Goal: Task Accomplishment & Management: Manage account settings

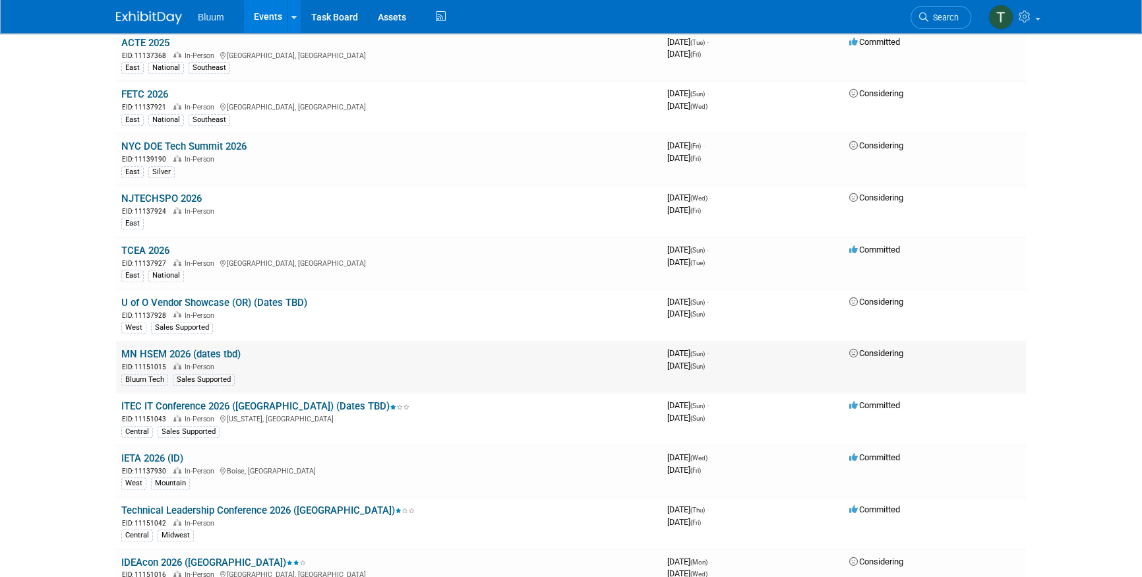
scroll to position [1318, 0]
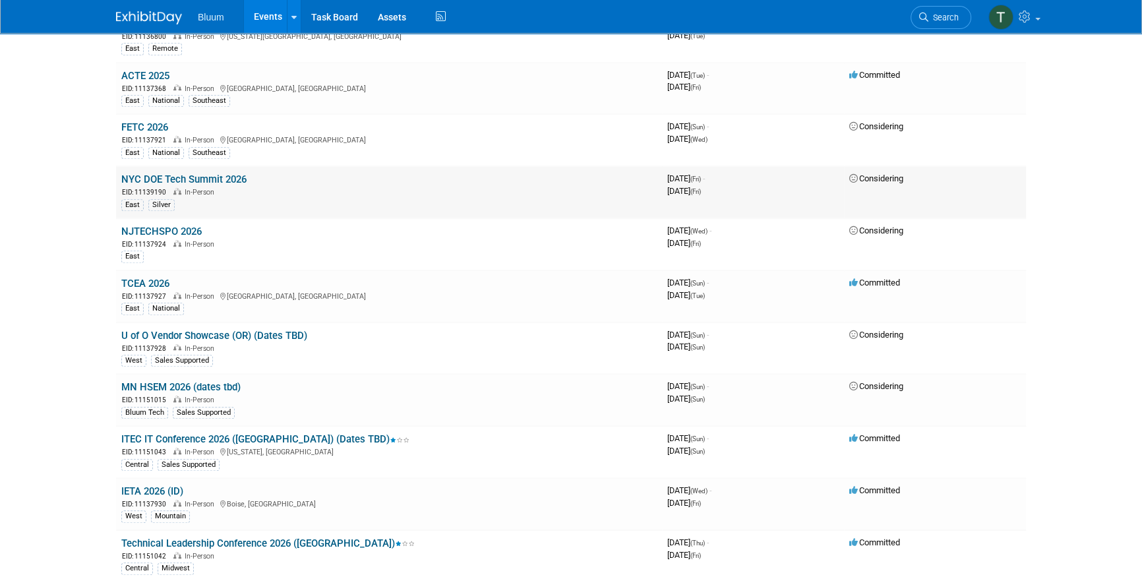
click at [162, 173] on link "NYC DOE Tech Summit 2026" at bounding box center [183, 179] width 125 height 12
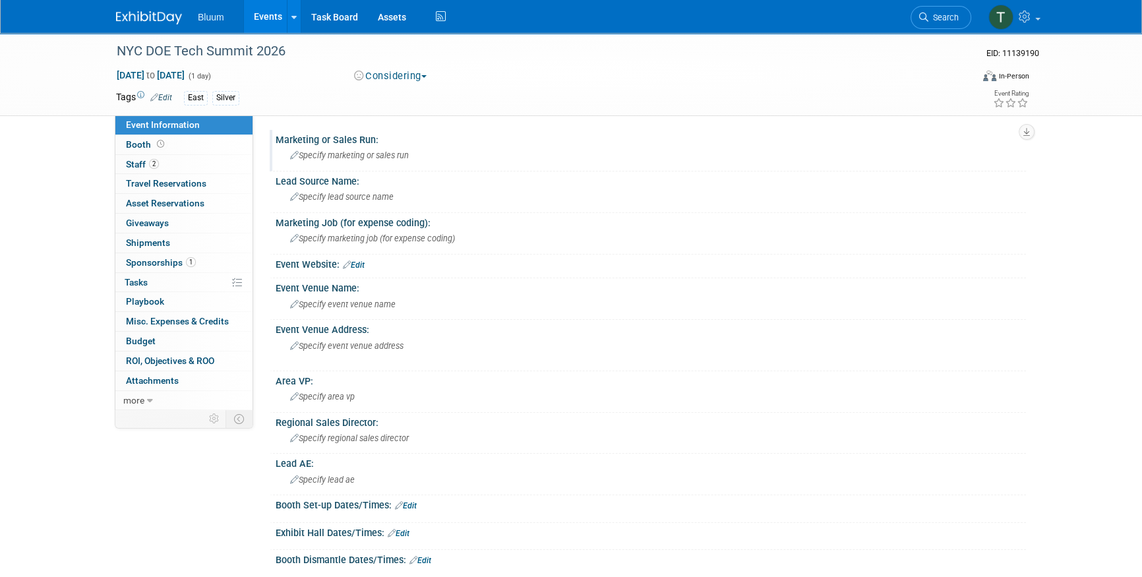
click at [324, 158] on span "Specify marketing or sales run" at bounding box center [349, 155] width 119 height 10
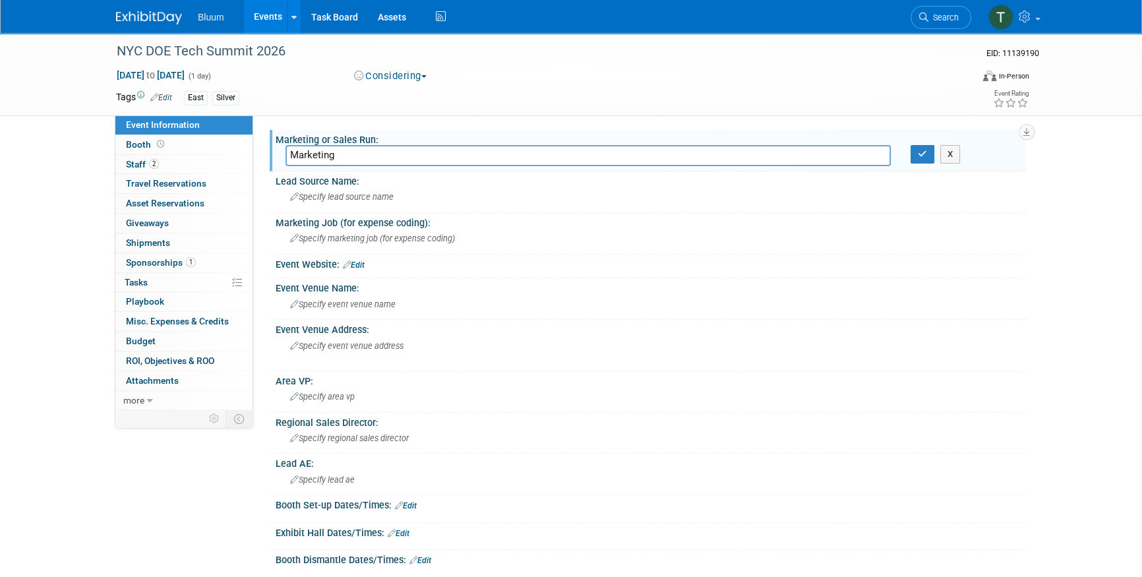
type input "Marketing"
click at [912, 154] on button "button" at bounding box center [922, 154] width 24 height 18
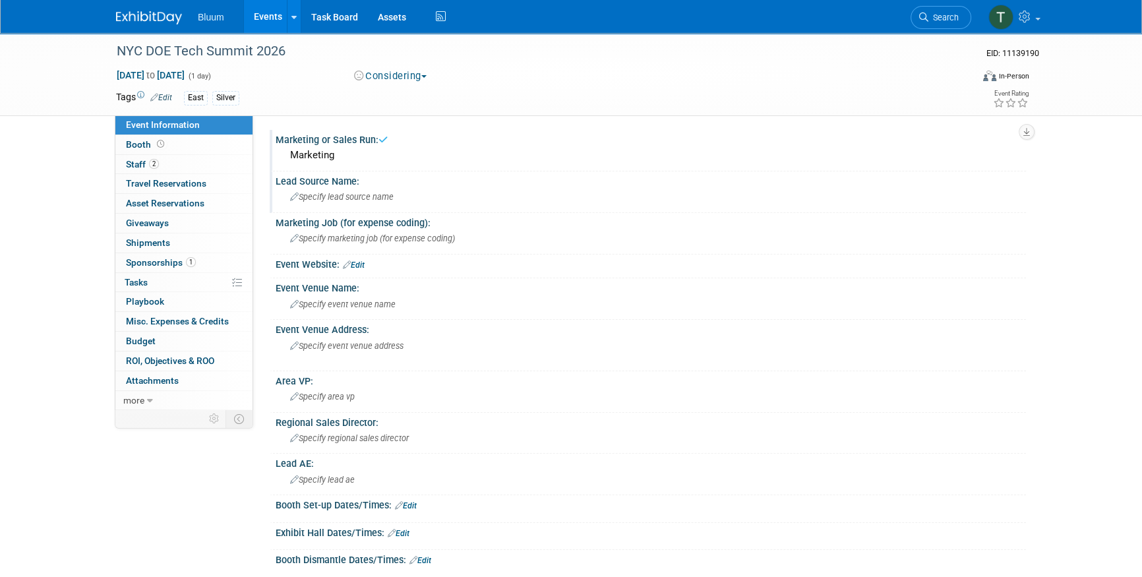
click at [341, 202] on div "Specify lead source name" at bounding box center [650, 197] width 730 height 20
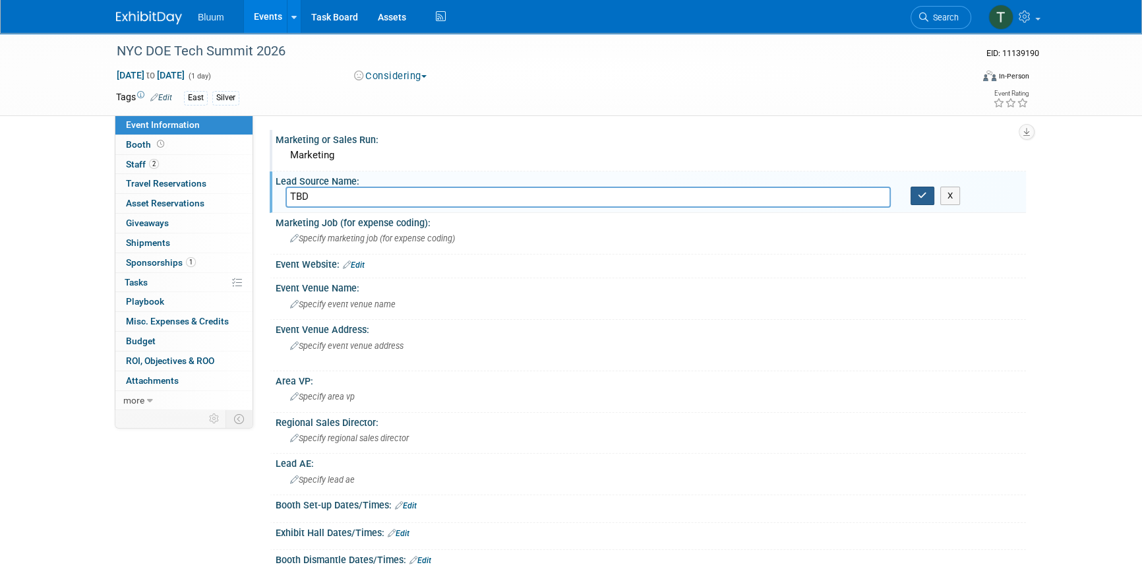
type input "TBD"
click at [914, 191] on button "button" at bounding box center [922, 196] width 24 height 18
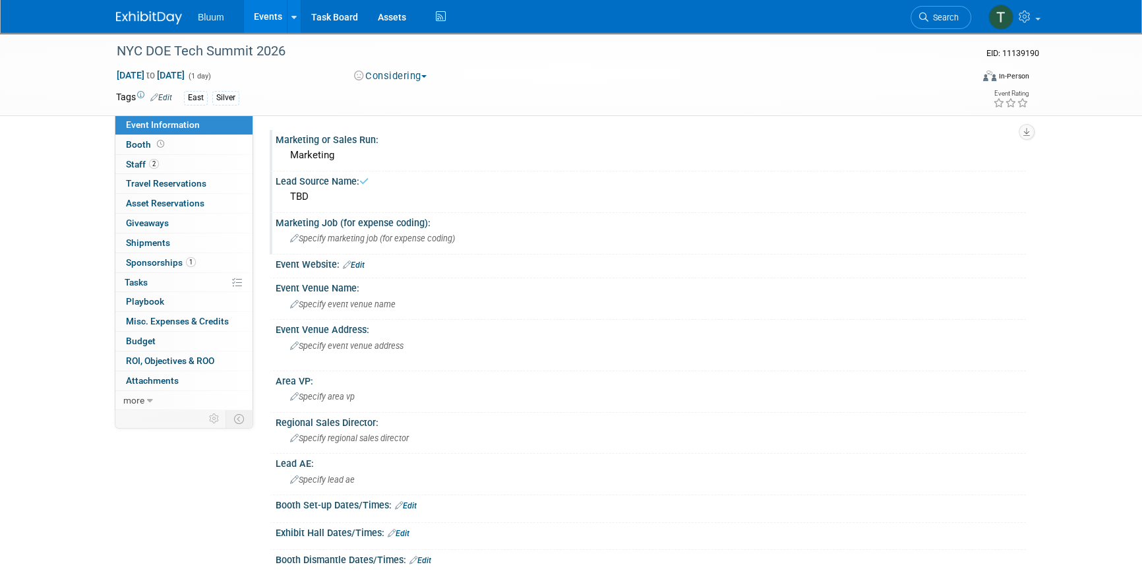
click at [372, 234] on span "Specify marketing job (for expense coding)" at bounding box center [372, 238] width 165 height 10
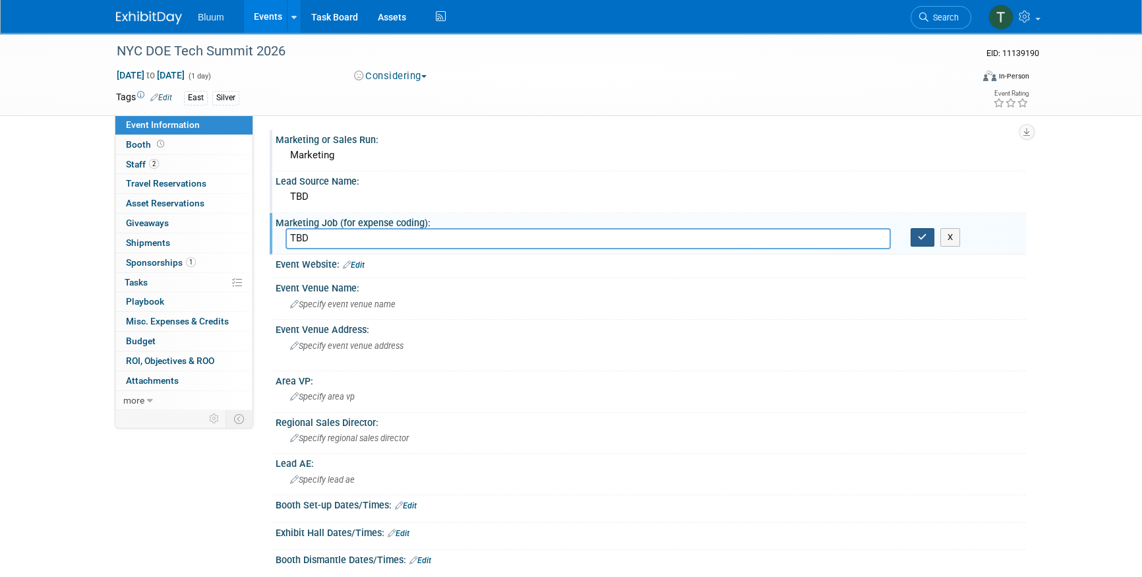
type input "TBD"
click at [923, 233] on icon "button" at bounding box center [922, 237] width 9 height 9
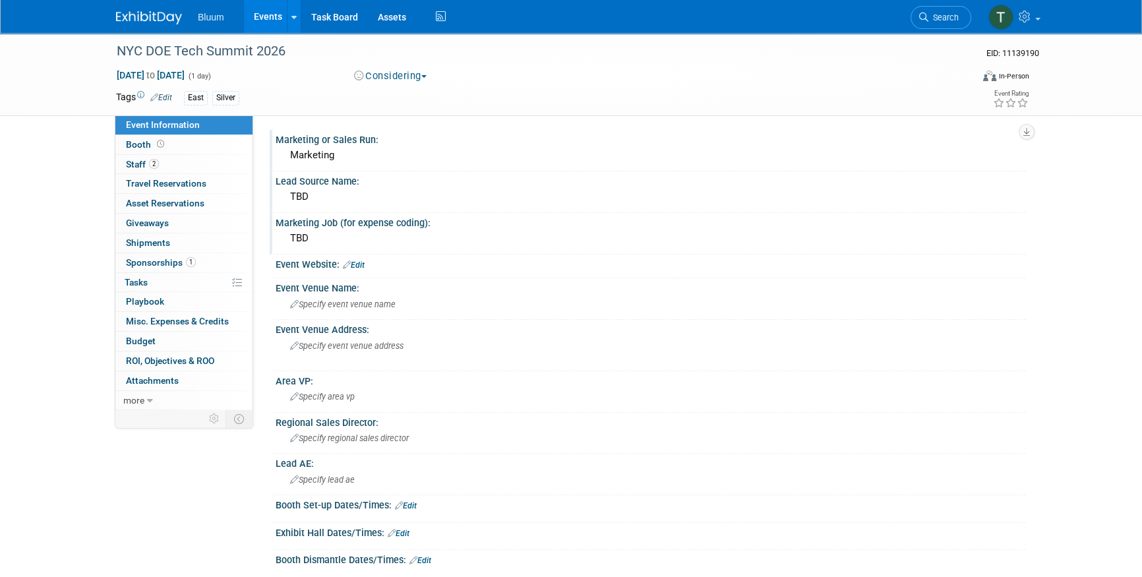
click at [427, 77] on span "button" at bounding box center [423, 76] width 5 height 3
click at [414, 99] on link "Committed" at bounding box center [402, 97] width 104 height 18
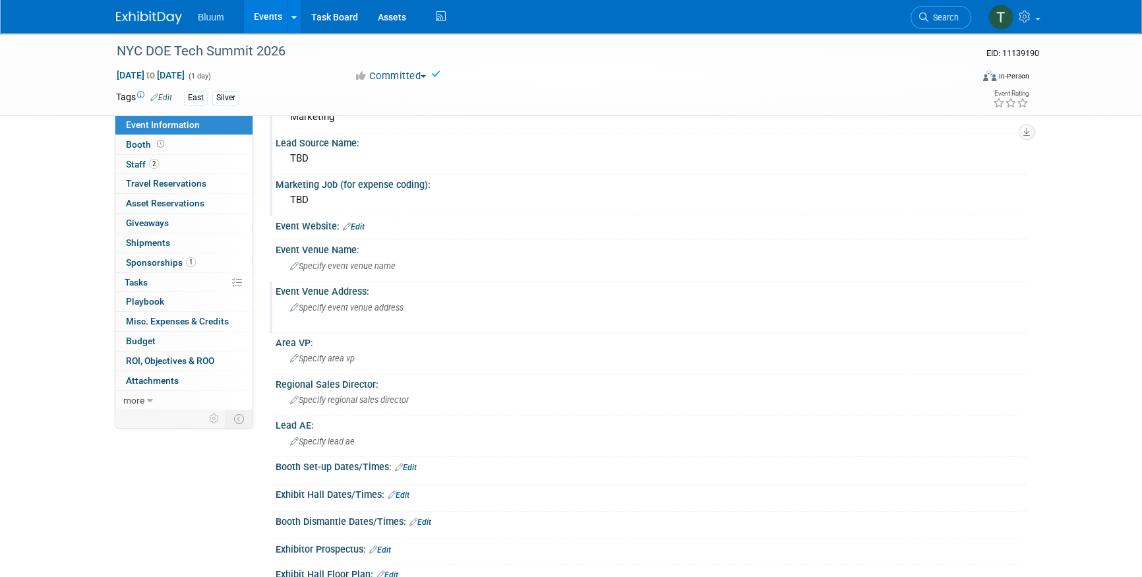
scroll to position [59, 0]
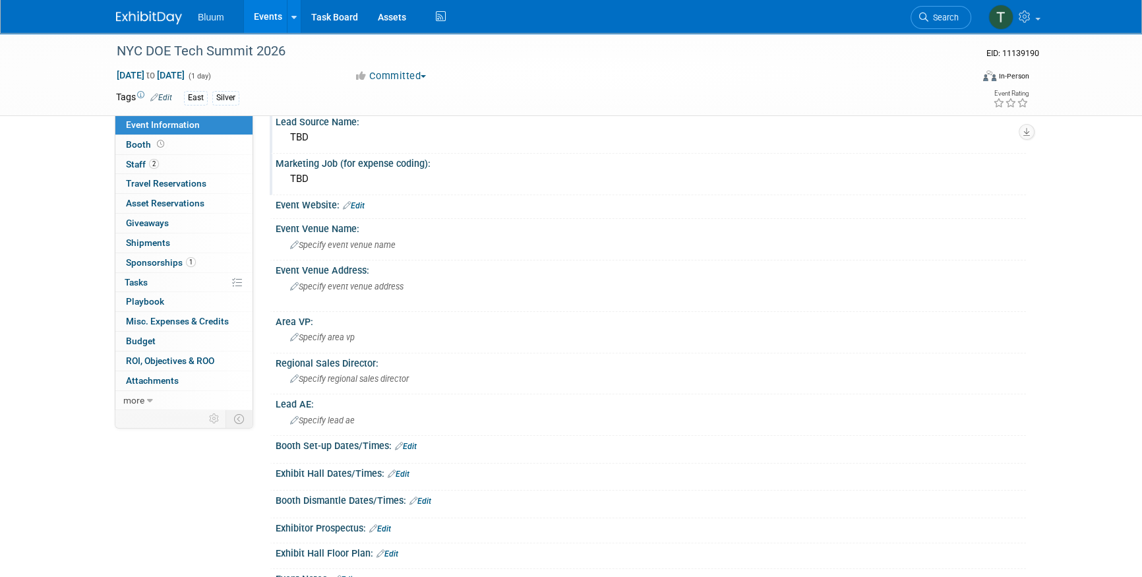
click at [361, 202] on link "Edit" at bounding box center [354, 205] width 22 height 9
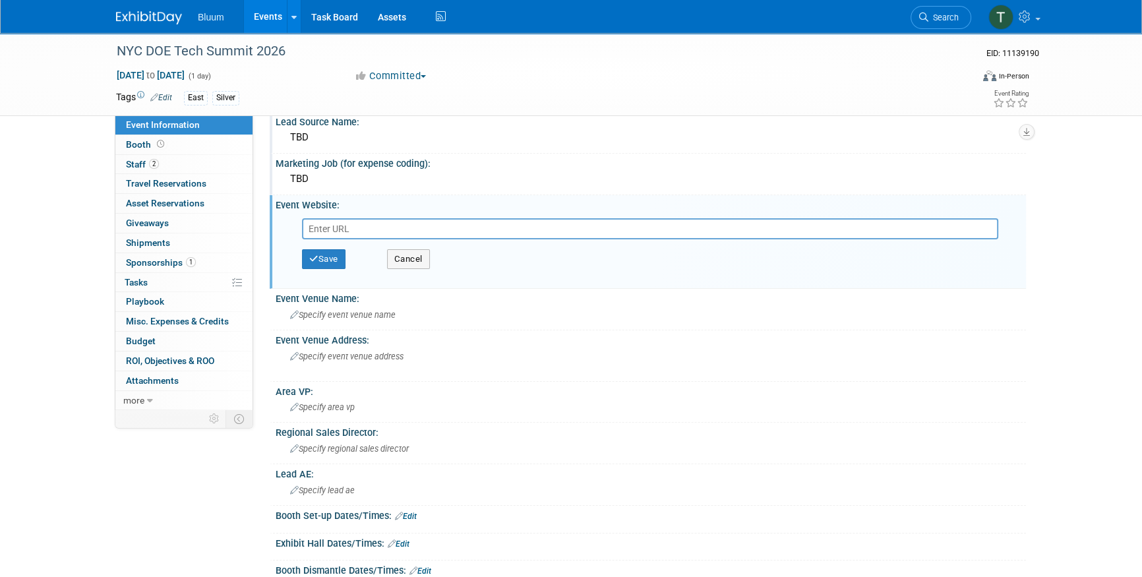
click at [339, 229] on input "text" at bounding box center [650, 228] width 696 height 21
type input "https://www.nycschoolstechsummit.com/"
click at [328, 262] on button "Save" at bounding box center [324, 259] width 44 height 20
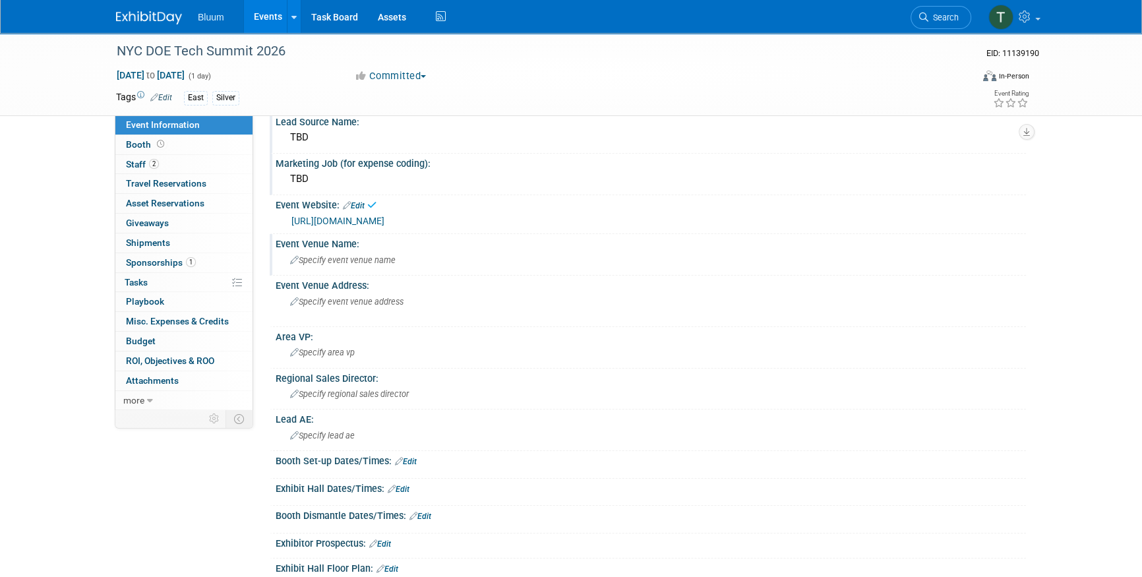
click at [326, 255] on span "Specify event venue name" at bounding box center [342, 260] width 105 height 10
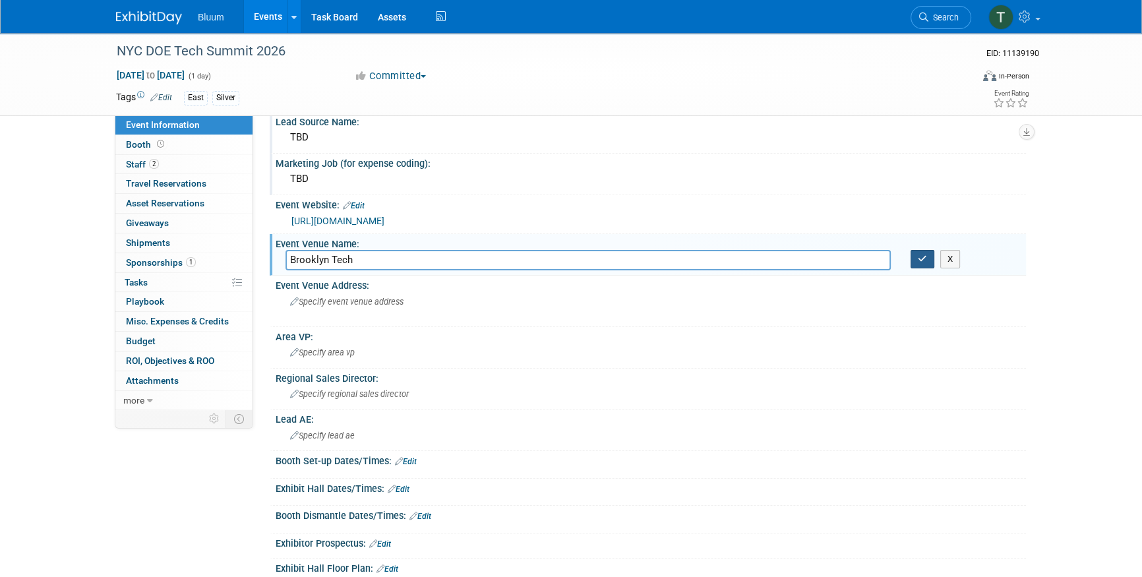
type input "Brooklyn Tech"
click at [919, 259] on icon "button" at bounding box center [922, 258] width 9 height 9
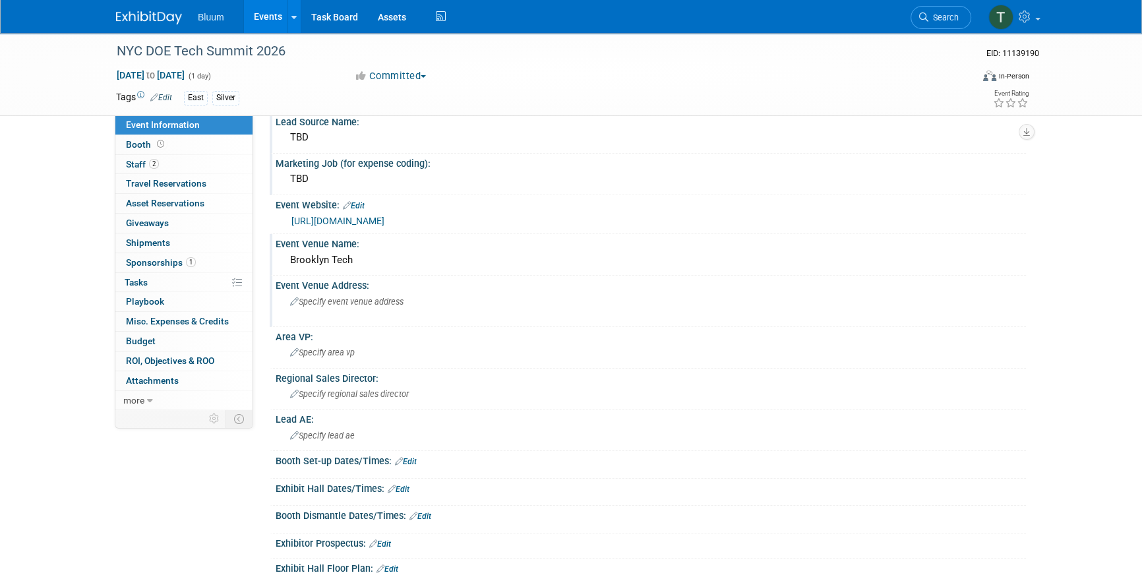
click at [326, 292] on div "Specify event venue address" at bounding box center [431, 306] width 293 height 30
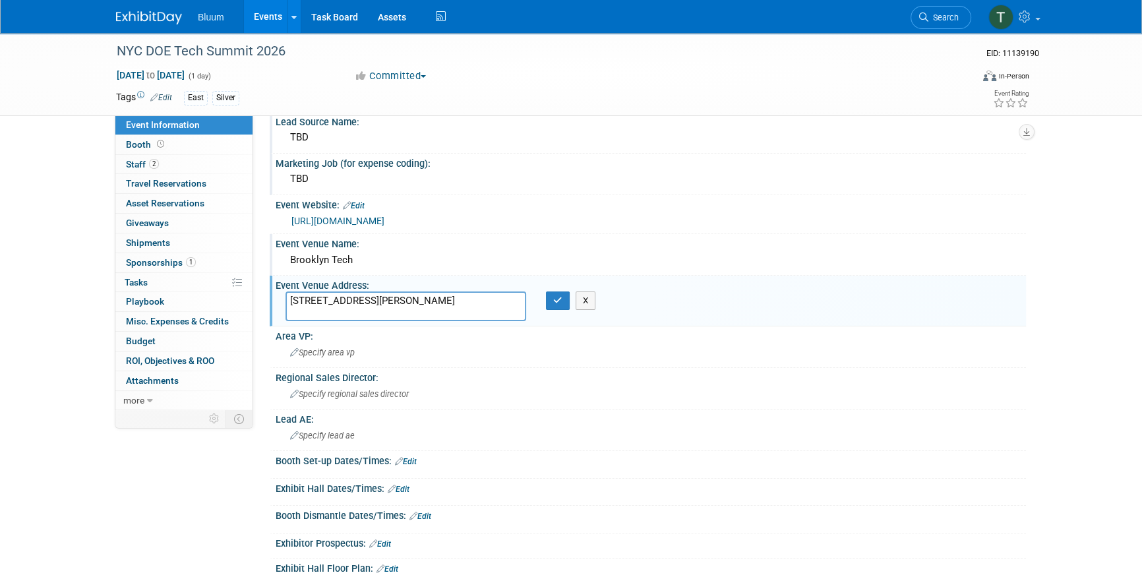
click at [369, 296] on textarea "29 Fort Greene Pl, Brooklyn, NY 11217" at bounding box center [405, 306] width 241 height 30
type textarea "29 Fort Greene Pl, Brooklyn, NY 11217"
click at [548, 298] on button "button" at bounding box center [558, 300] width 24 height 18
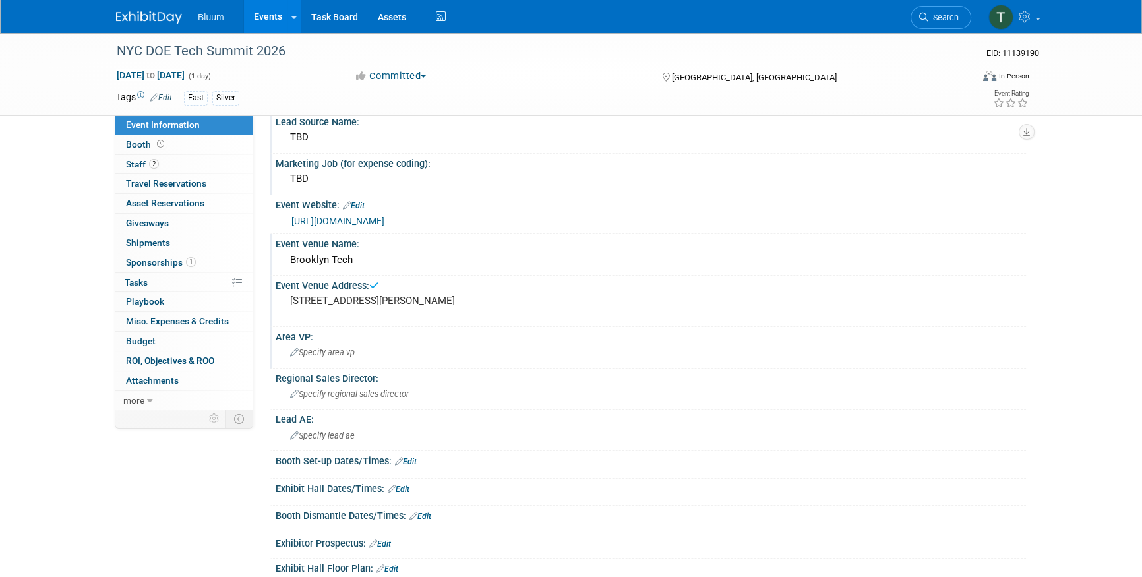
click at [332, 347] on span "Specify area vp" at bounding box center [322, 352] width 65 height 10
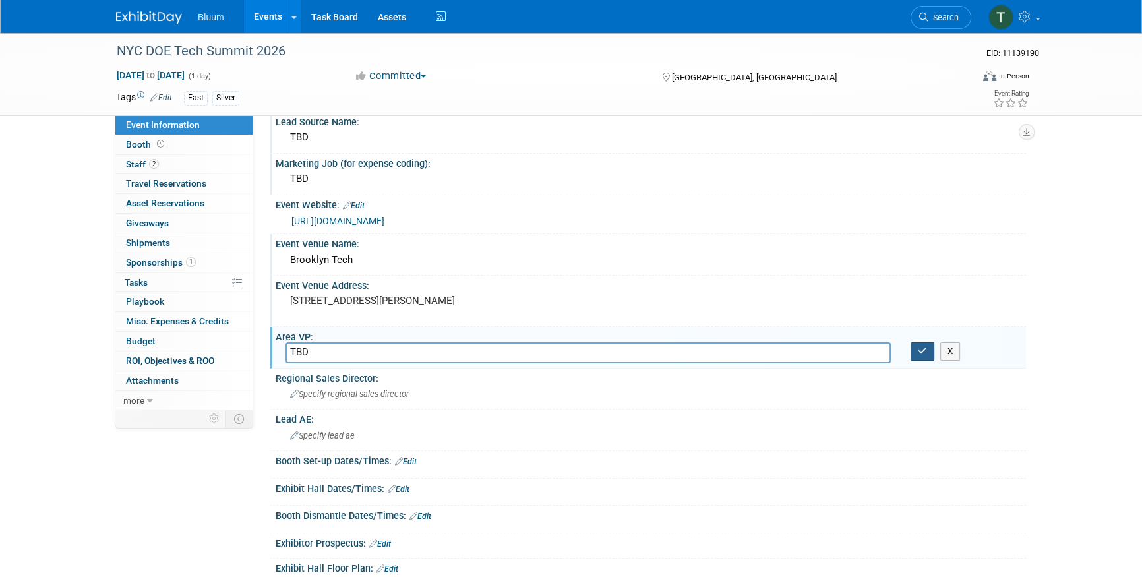
type input "TBD"
click at [922, 348] on icon "button" at bounding box center [922, 351] width 9 height 9
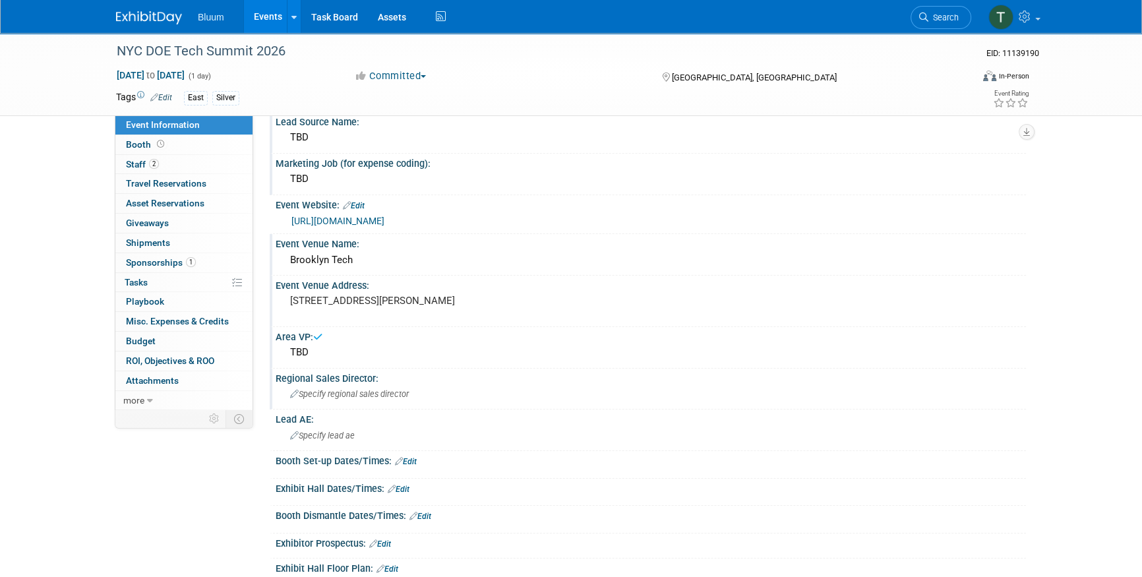
click at [346, 394] on span "Specify regional sales director" at bounding box center [349, 394] width 119 height 10
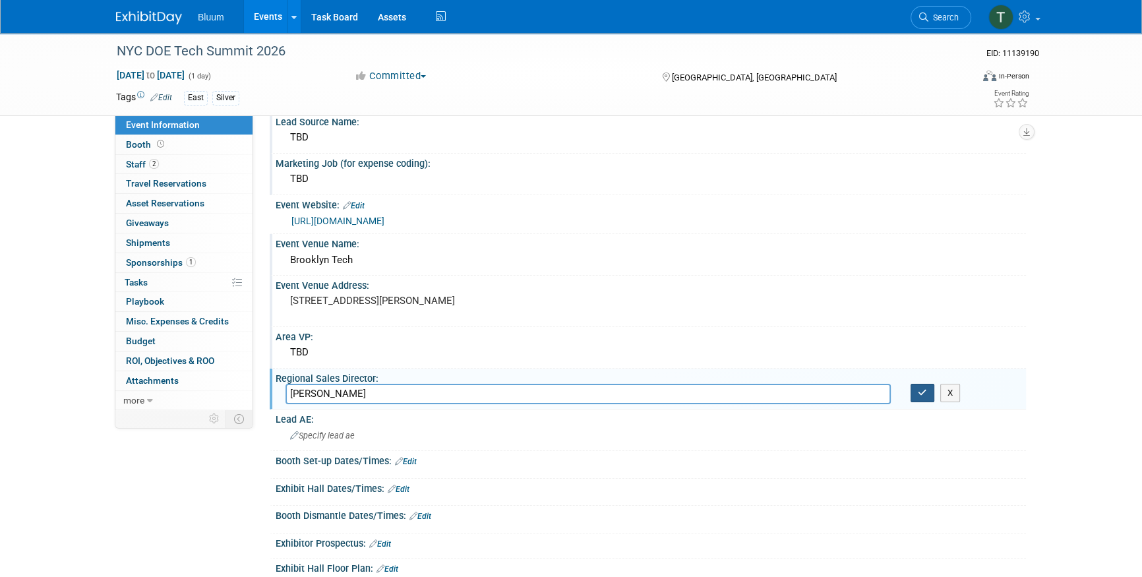
type input "Joel Ryan"
click at [922, 384] on button "button" at bounding box center [922, 393] width 24 height 18
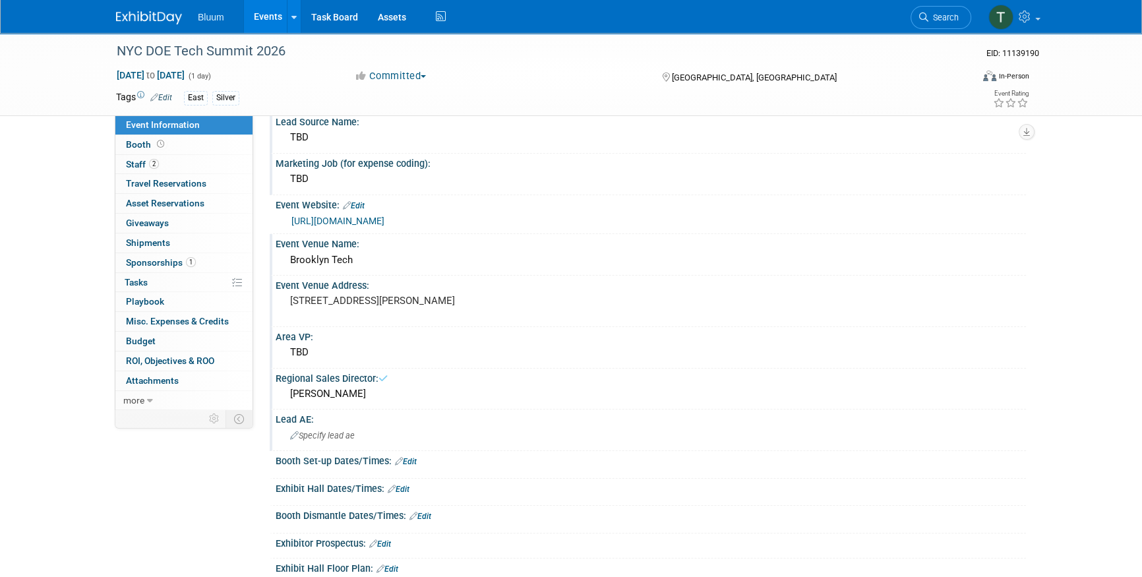
click at [332, 430] on span "Specify lead ae" at bounding box center [322, 435] width 65 height 10
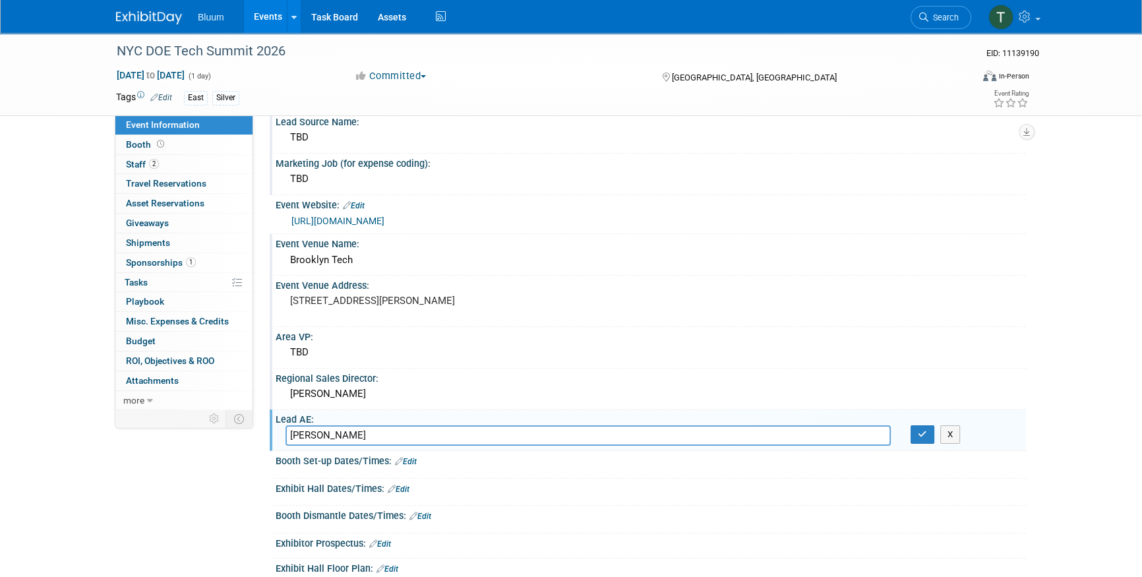
click at [345, 428] on input "Joe Carpi" at bounding box center [587, 435] width 605 height 20
type input "Joe Carpentieri"
click at [920, 430] on icon "button" at bounding box center [922, 434] width 9 height 9
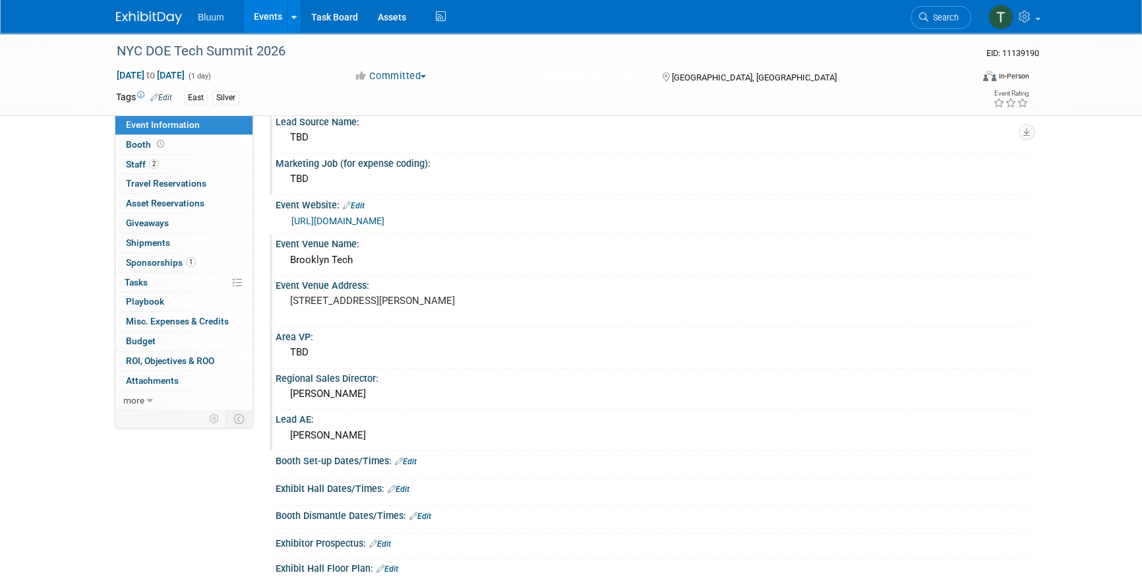
click at [409, 457] on link "Edit" at bounding box center [406, 461] width 22 height 9
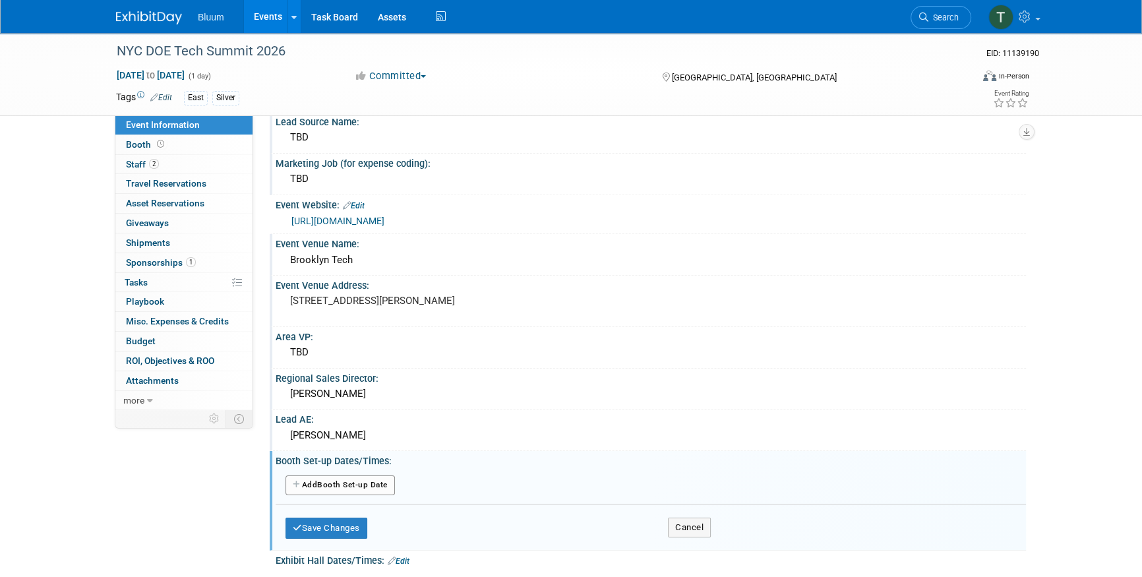
click at [324, 488] on button "Add Another Booth Set-up Date" at bounding box center [339, 485] width 109 height 20
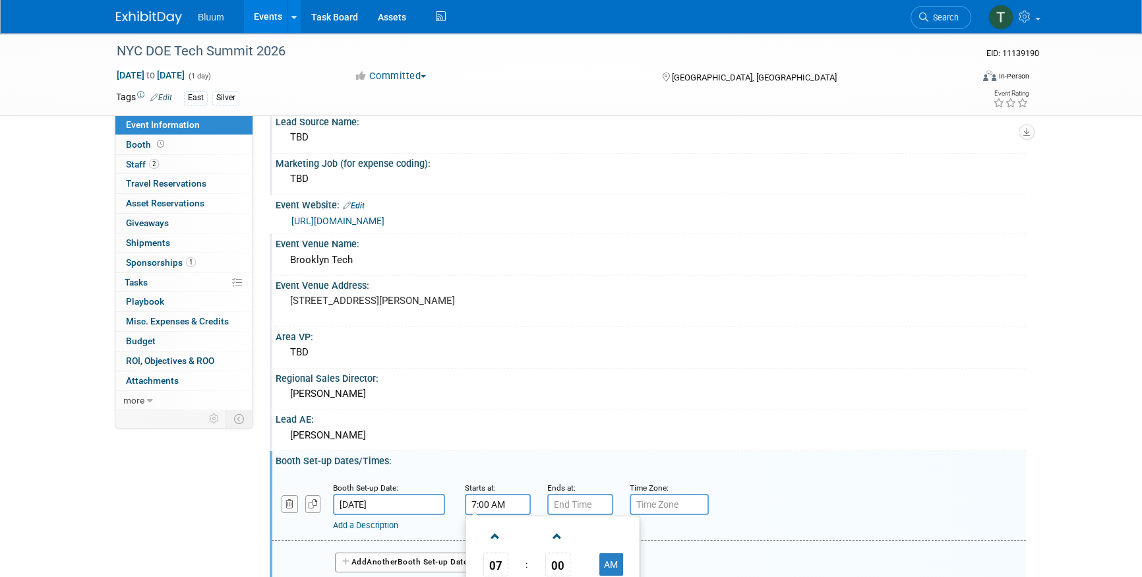
click at [478, 494] on input "7:00 AM" at bounding box center [498, 504] width 66 height 21
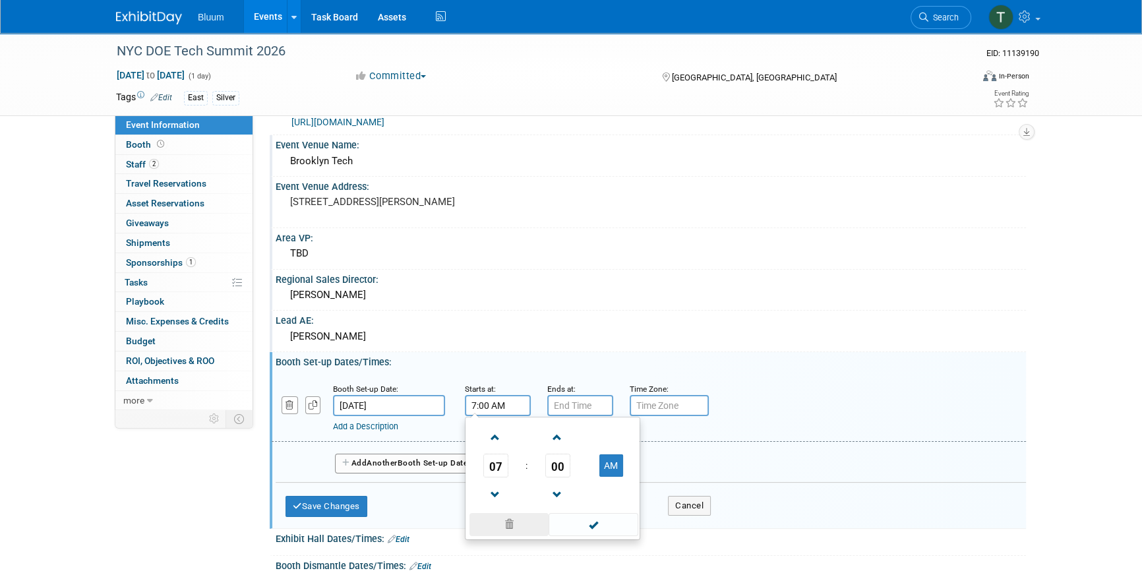
scroll to position [179, 0]
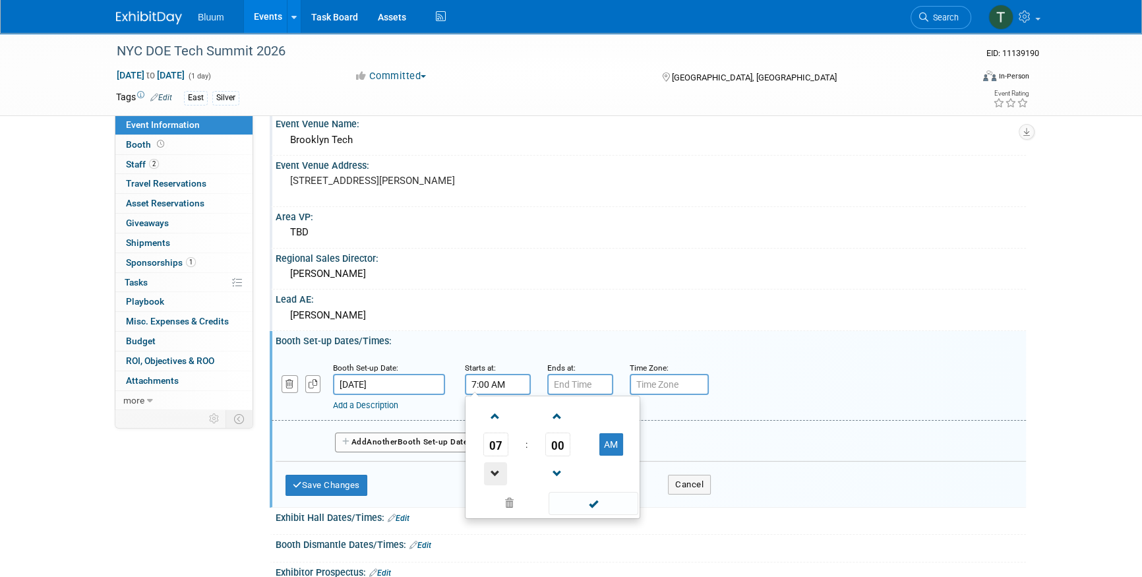
click at [494, 474] on span at bounding box center [495, 473] width 23 height 23
click at [551, 444] on span "00" at bounding box center [557, 444] width 25 height 24
click at [564, 445] on td "30" at bounding box center [573, 452] width 42 height 36
type input "6:30 AM"
click at [606, 506] on span at bounding box center [592, 503] width 89 height 23
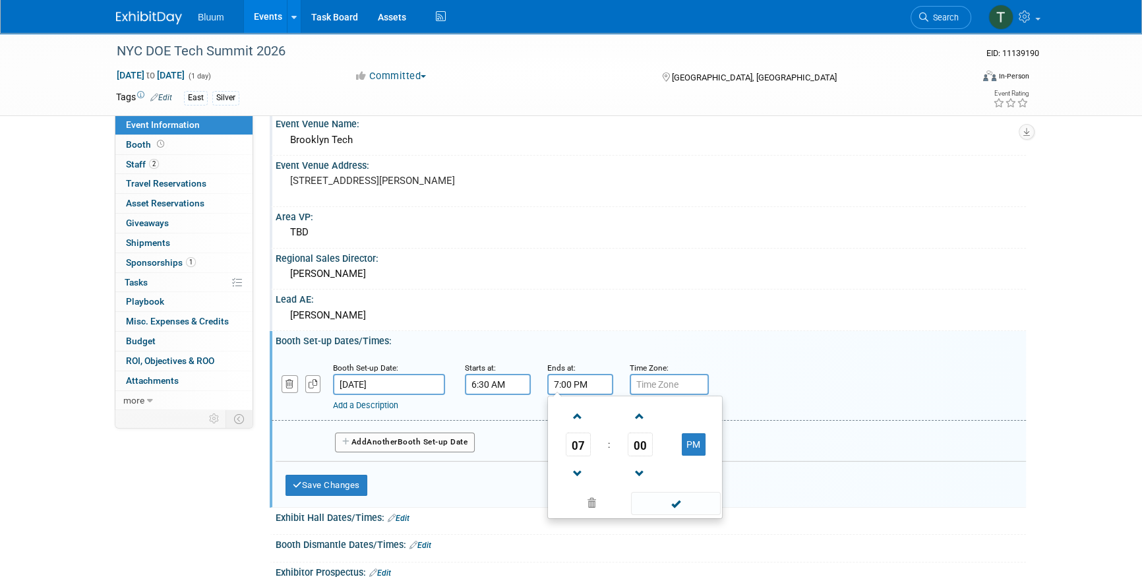
click at [579, 384] on input "7:00 PM" at bounding box center [580, 384] width 66 height 21
click at [628, 440] on span "00" at bounding box center [640, 444] width 25 height 24
click at [655, 451] on td "30" at bounding box center [656, 452] width 42 height 36
click at [701, 434] on button "PM" at bounding box center [694, 444] width 24 height 22
type input "7:30 AM"
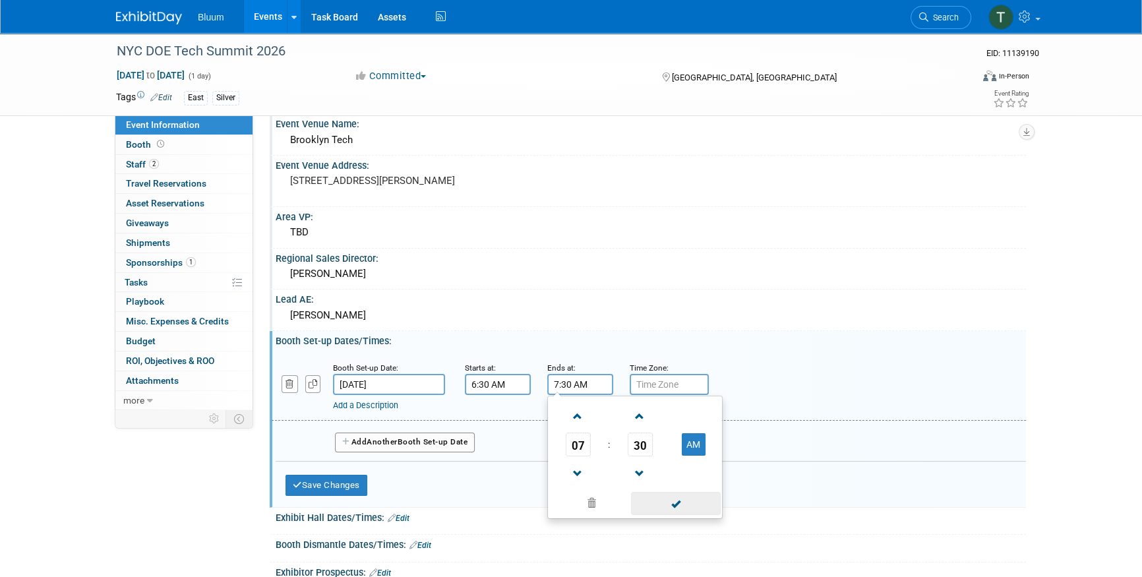
click at [677, 498] on span at bounding box center [675, 503] width 89 height 23
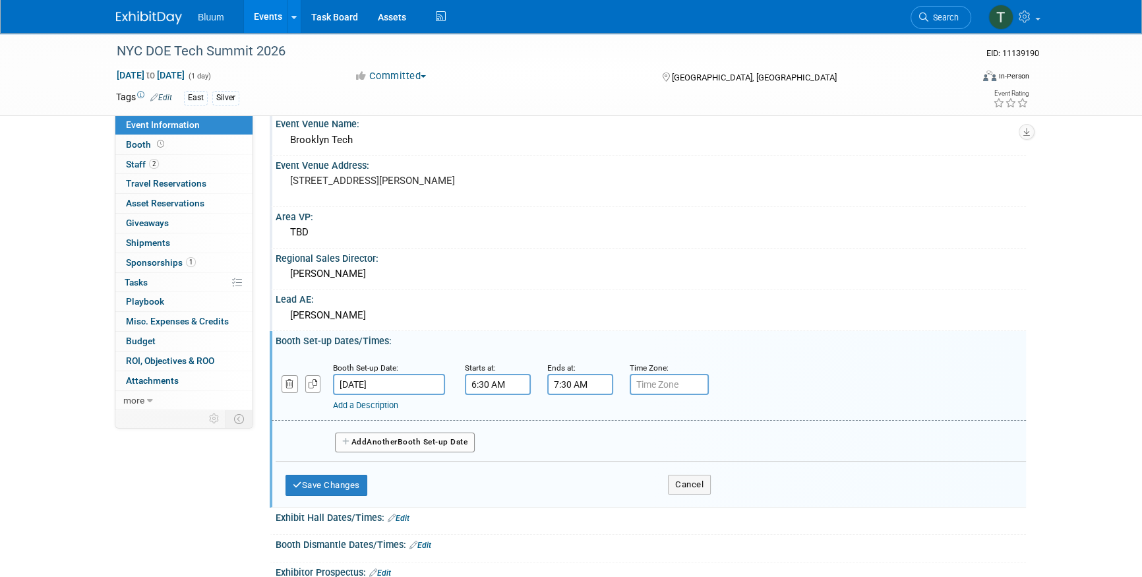
click at [663, 382] on input "text" at bounding box center [669, 384] width 79 height 21
type input "ET"
click at [322, 481] on button "Save Changes" at bounding box center [326, 485] width 82 height 21
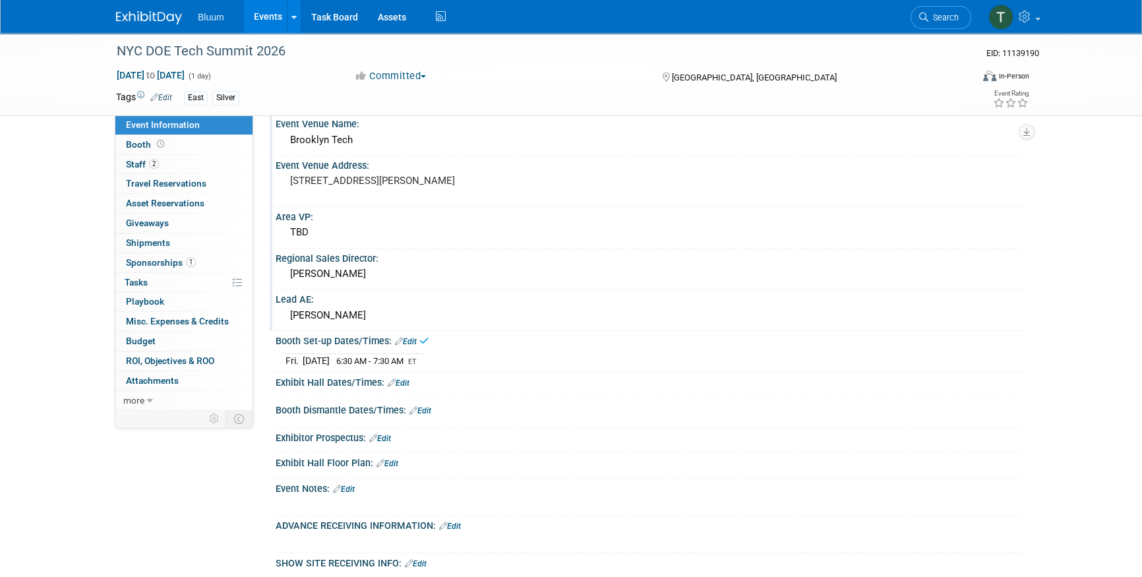
click at [408, 383] on link "Edit" at bounding box center [399, 382] width 22 height 9
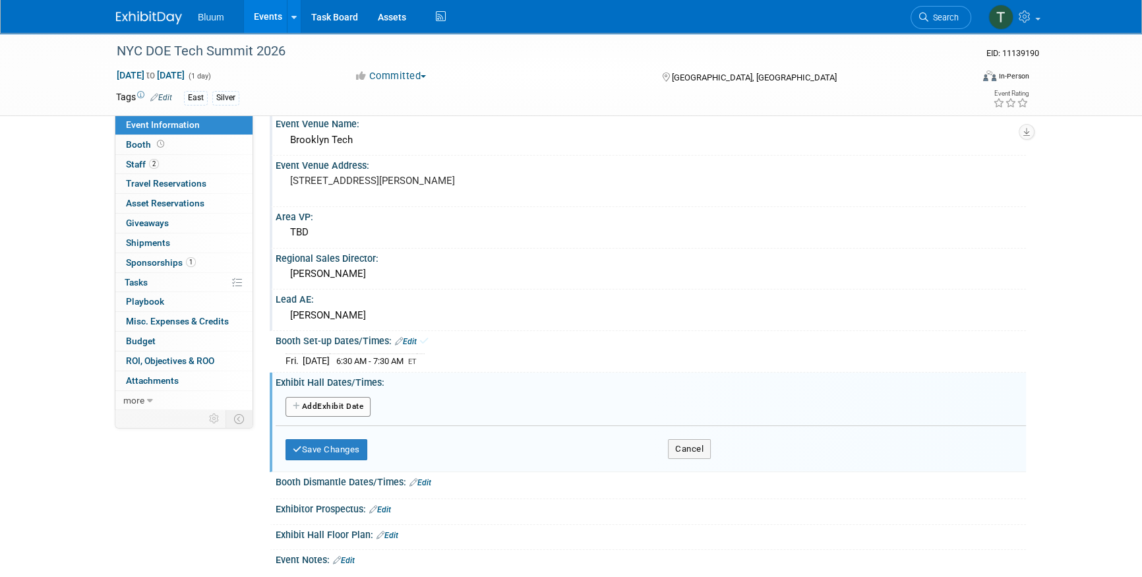
click at [328, 399] on button "Add Another Exhibit Date" at bounding box center [327, 407] width 85 height 20
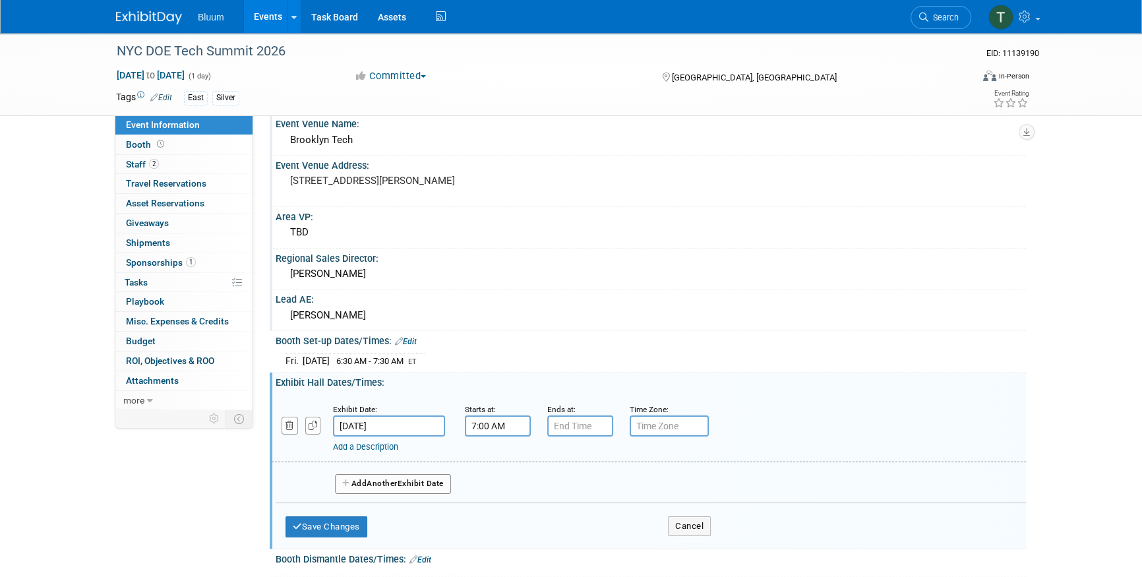
click at [502, 421] on input "7:00 AM" at bounding box center [498, 425] width 66 height 21
click at [552, 485] on span "00" at bounding box center [557, 487] width 25 height 24
click at [584, 493] on td "30" at bounding box center [573, 495] width 42 height 36
type input "7:30 AM"
click at [597, 544] on span at bounding box center [592, 545] width 89 height 23
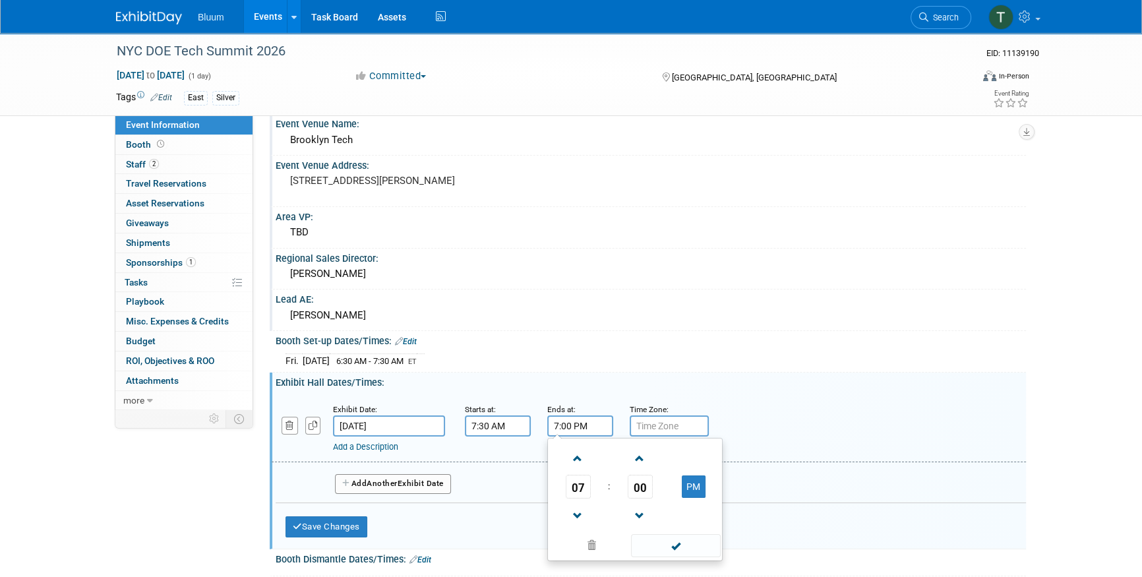
click at [577, 421] on input "7:00 PM" at bounding box center [580, 425] width 66 height 21
click at [577, 481] on span "07" at bounding box center [578, 487] width 25 height 24
click at [705, 457] on td "03" at bounding box center [698, 459] width 42 height 36
type input "3:00 PM"
click at [684, 541] on span at bounding box center [675, 545] width 89 height 23
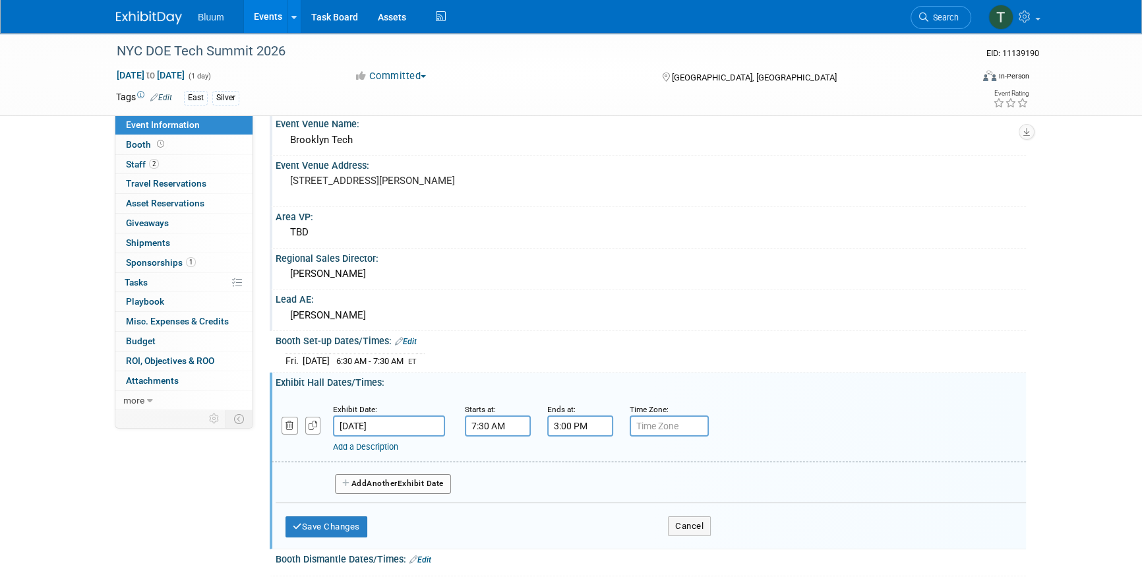
click at [674, 421] on input "text" at bounding box center [669, 425] width 79 height 21
type input "ET"
click at [349, 516] on button "Save Changes" at bounding box center [326, 526] width 82 height 21
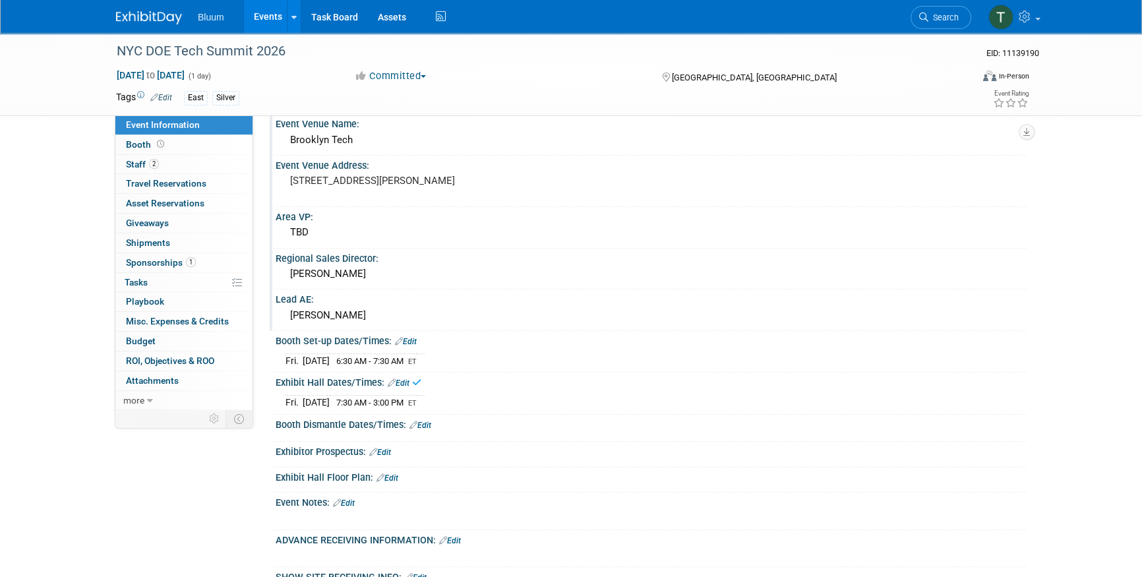
click at [429, 421] on link "Edit" at bounding box center [420, 425] width 22 height 9
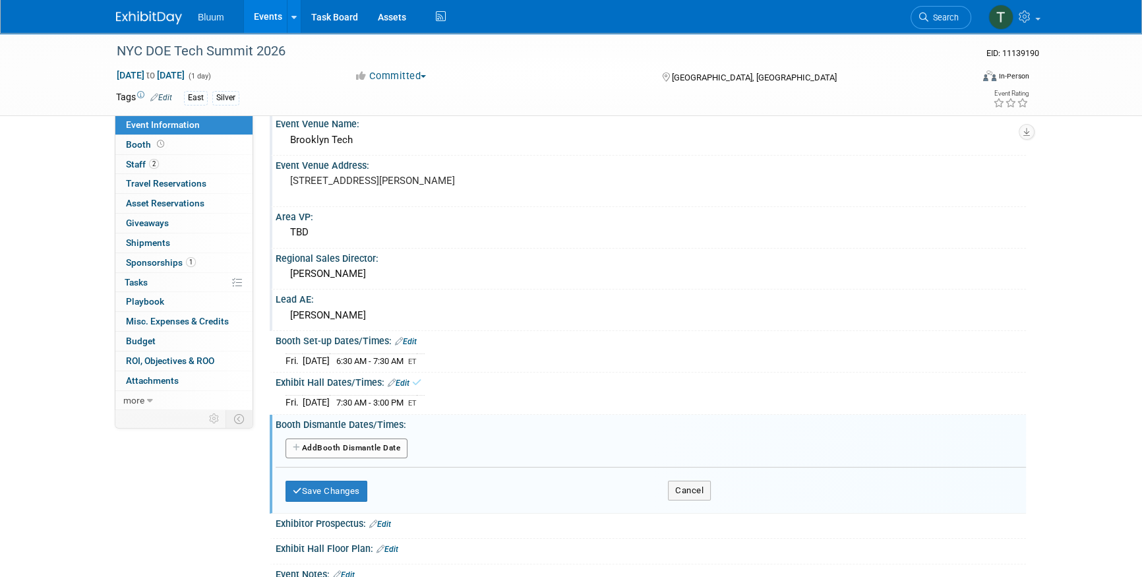
click at [363, 441] on button "Add Another Booth Dismantle Date" at bounding box center [346, 448] width 122 height 20
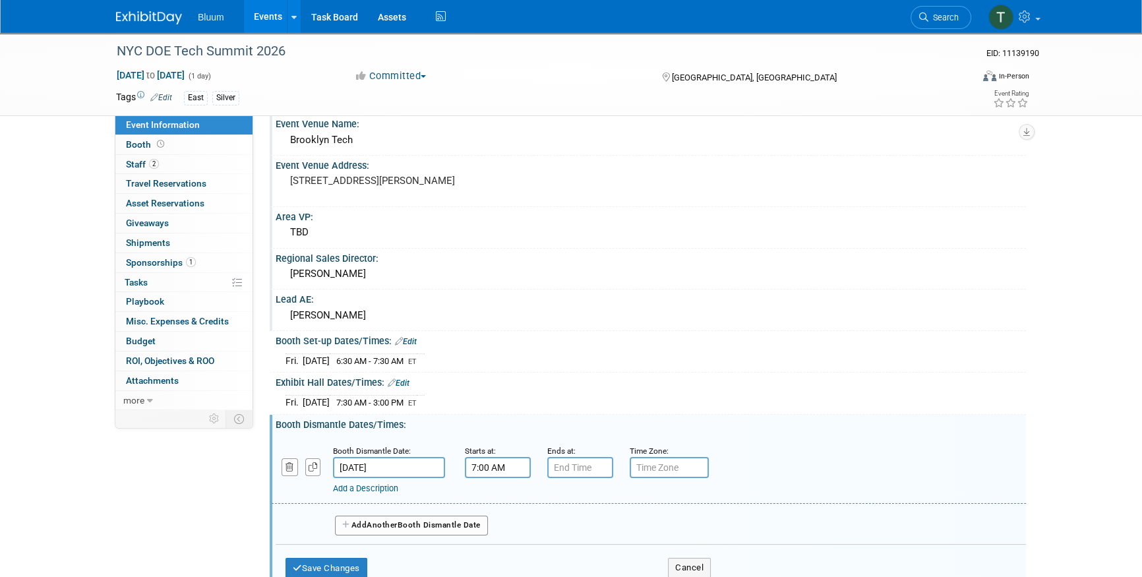
click at [500, 461] on input "7:00 AM" at bounding box center [498, 467] width 66 height 21
click at [503, 552] on span at bounding box center [495, 557] width 23 height 23
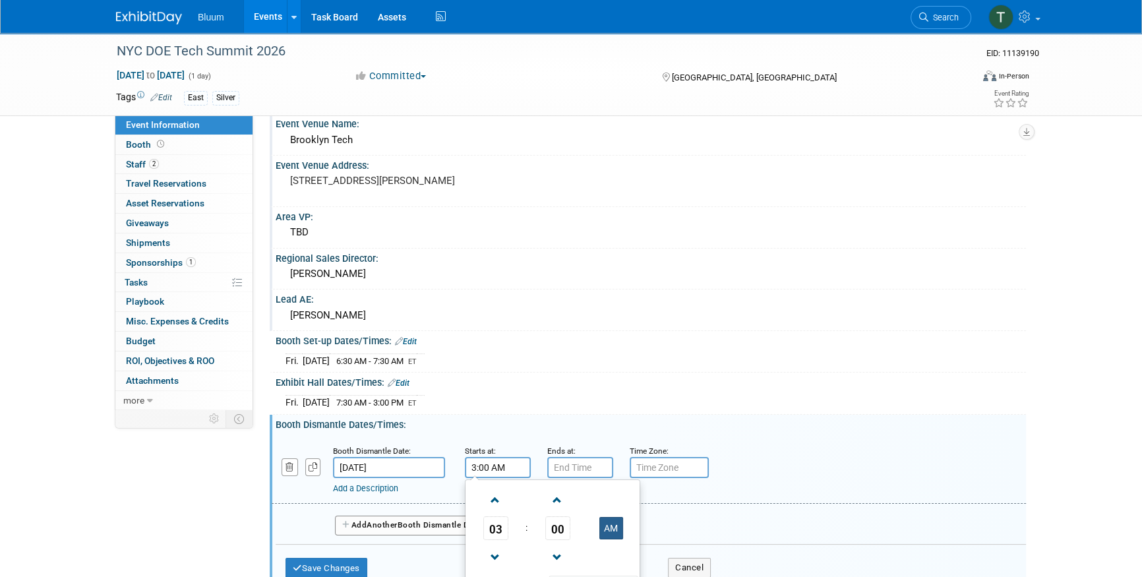
click at [603, 519] on button "AM" at bounding box center [611, 528] width 24 height 22
type input "3:00 PM"
click at [558, 458] on input "7:00 PM" at bounding box center [580, 467] width 66 height 21
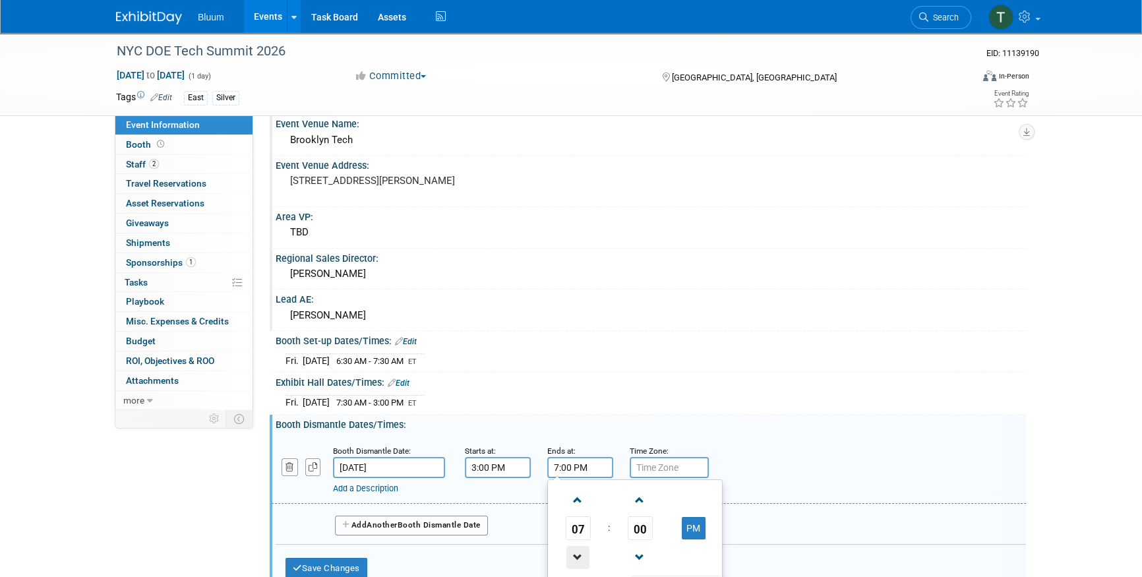
click at [583, 546] on span at bounding box center [577, 557] width 23 height 23
type input "5:00 PM"
click at [750, 392] on div "Fri. Jan 23, 2026 7:30 AM - 3:00 PM ET" at bounding box center [650, 401] width 730 height 18
click at [666, 461] on input "text" at bounding box center [669, 467] width 79 height 21
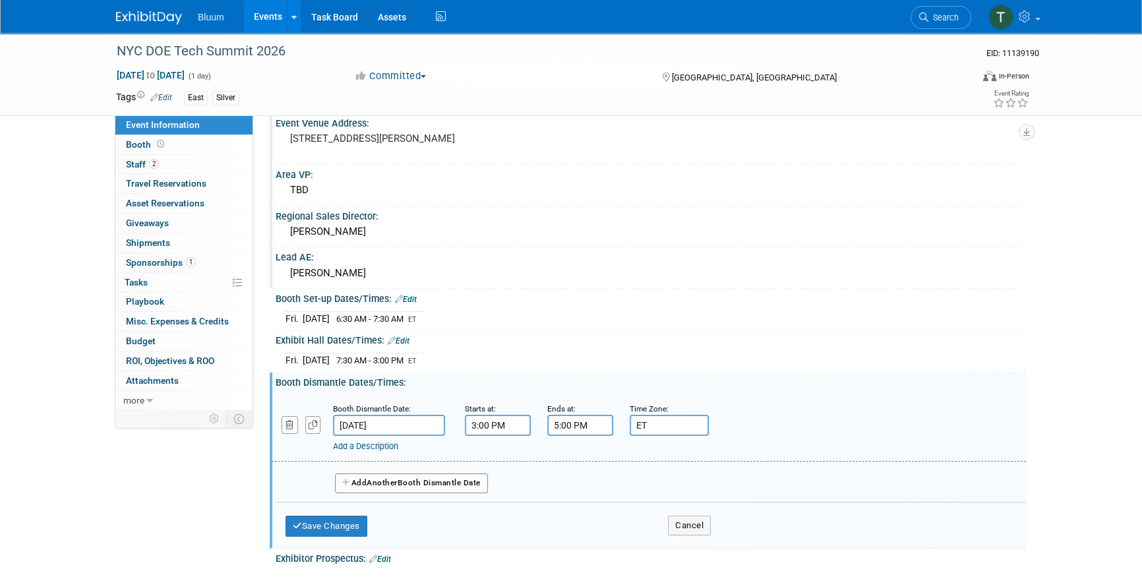
scroll to position [239, 0]
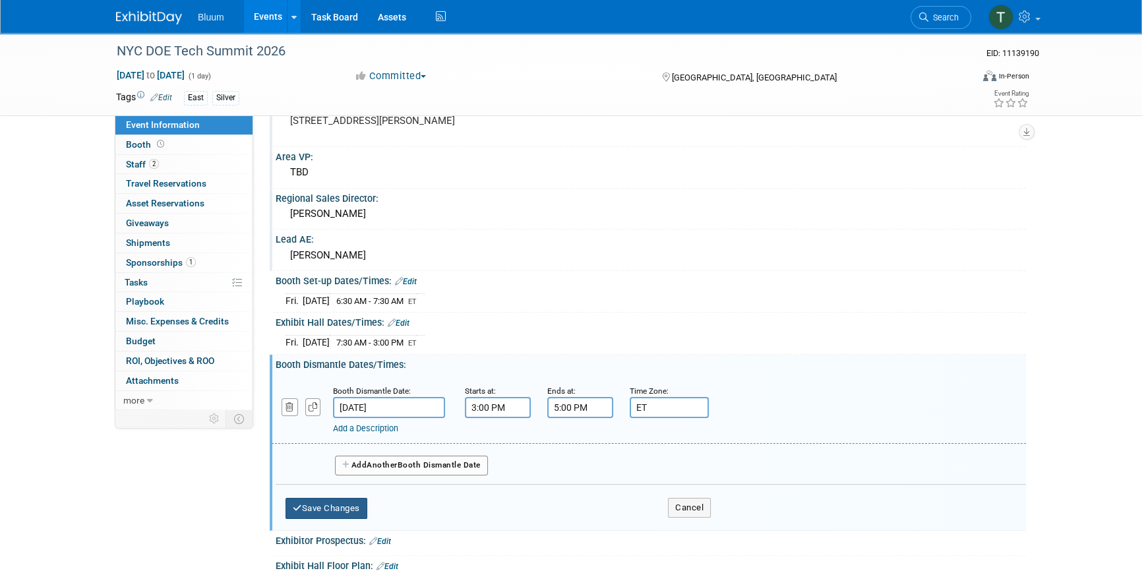
type input "ET"
click at [345, 499] on button "Save Changes" at bounding box center [326, 508] width 82 height 21
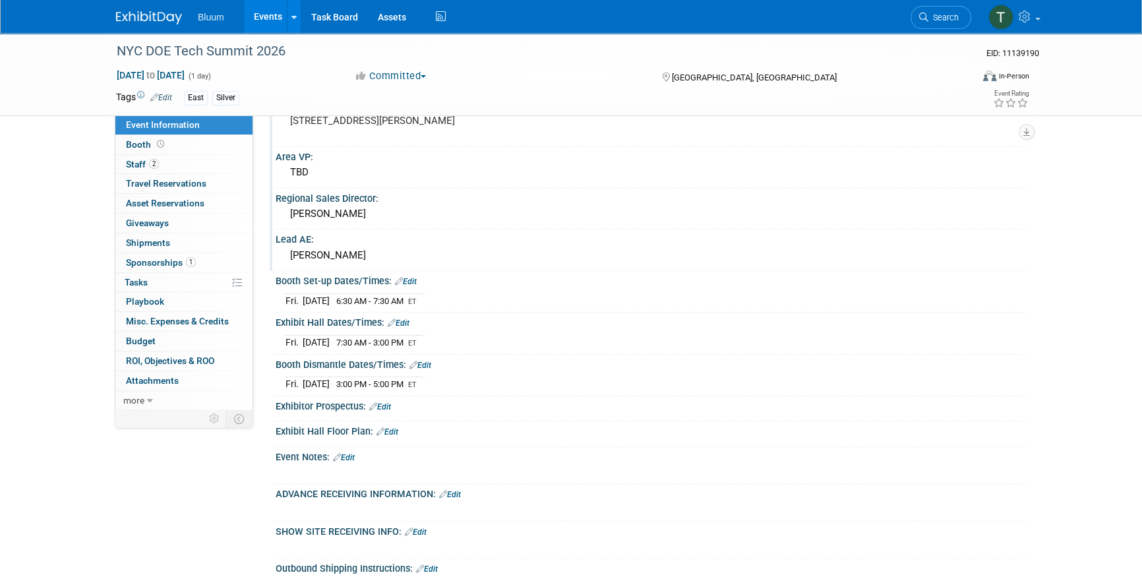
click at [293, 455] on div "Event Notes: Edit" at bounding box center [651, 455] width 750 height 17
click at [386, 402] on link "Edit" at bounding box center [380, 406] width 22 height 9
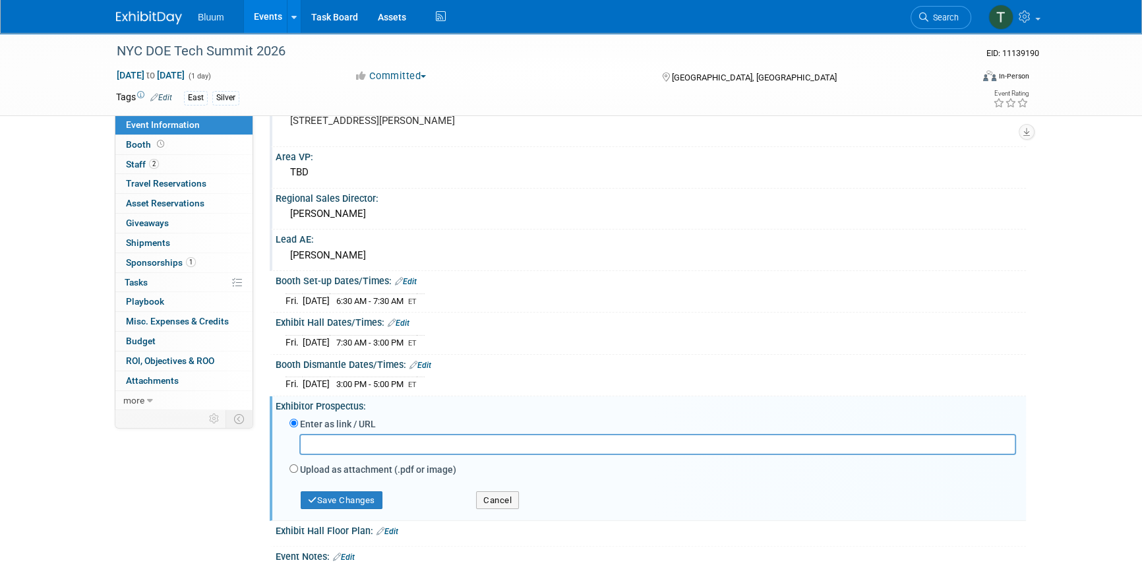
click at [333, 463] on label "Upload as attachment (.pdf or image)" at bounding box center [378, 469] width 156 height 13
click at [298, 464] on input "Upload as attachment (.pdf or image)" at bounding box center [293, 468] width 9 height 9
radio input "true"
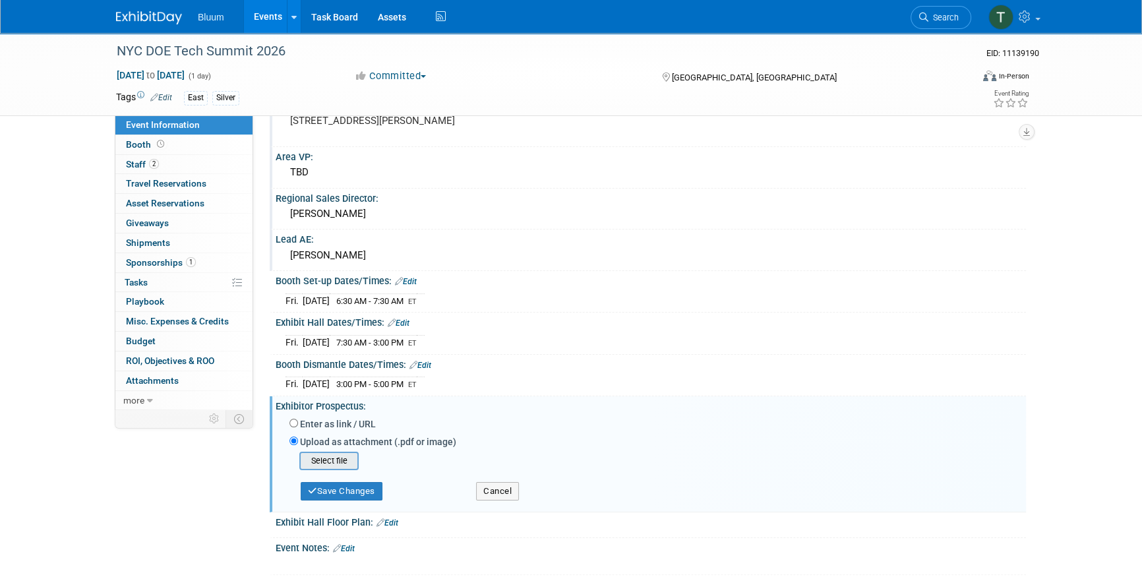
click at [333, 453] on input "file" at bounding box center [278, 461] width 157 height 16
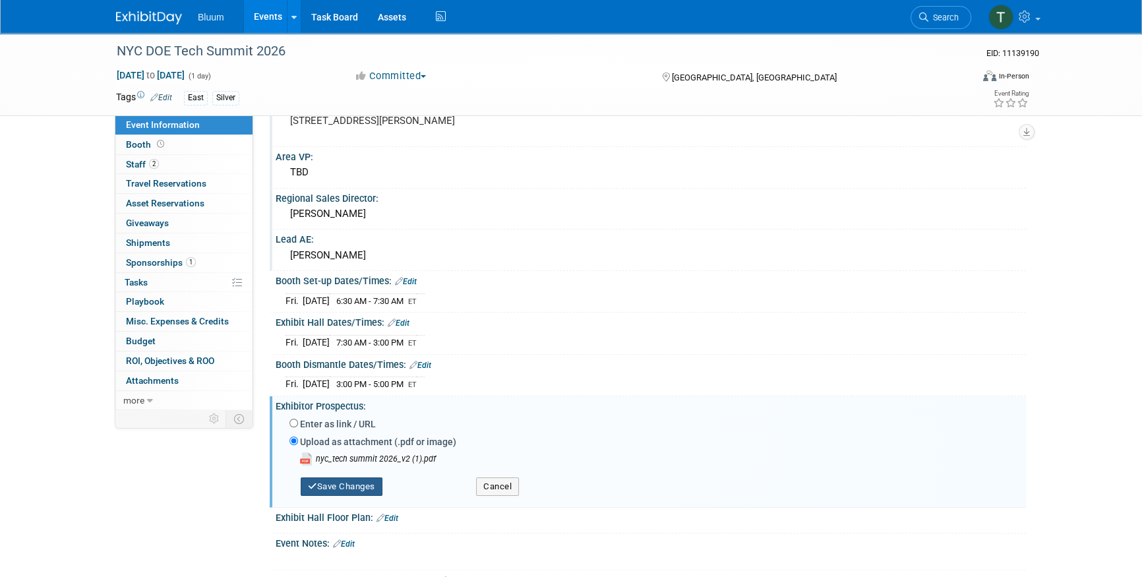
click at [368, 479] on button "Save Changes" at bounding box center [342, 486] width 82 height 18
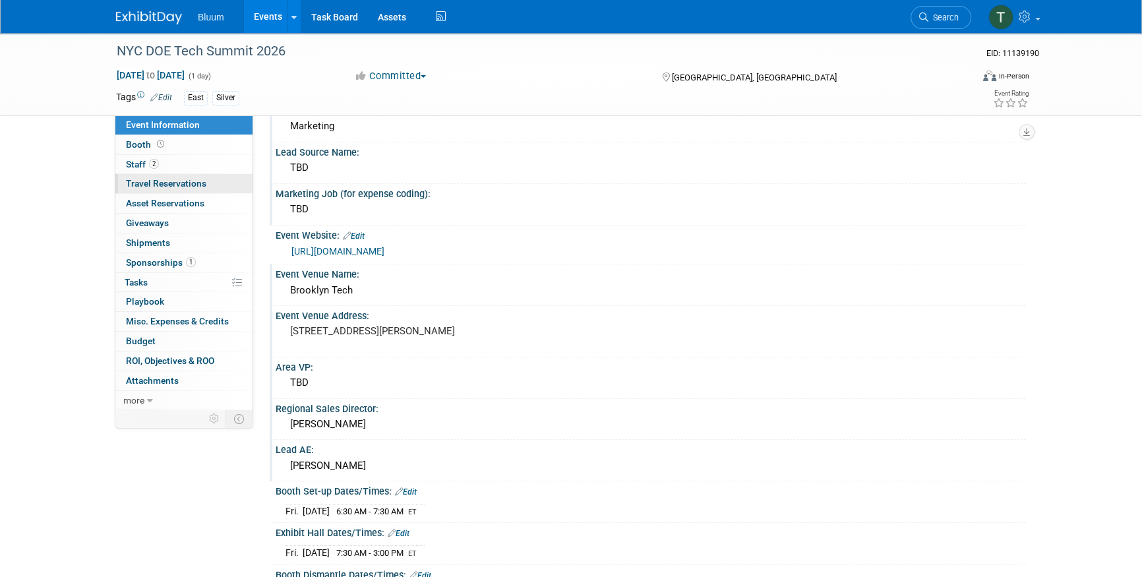
scroll to position [0, 0]
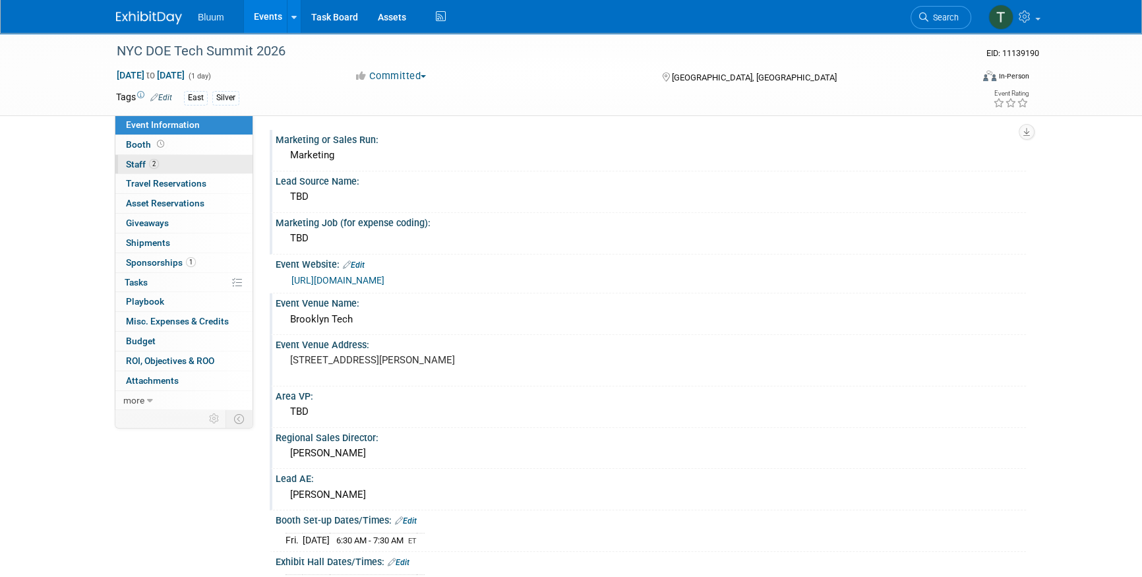
click at [169, 165] on link "2 Staff 2" at bounding box center [183, 164] width 137 height 19
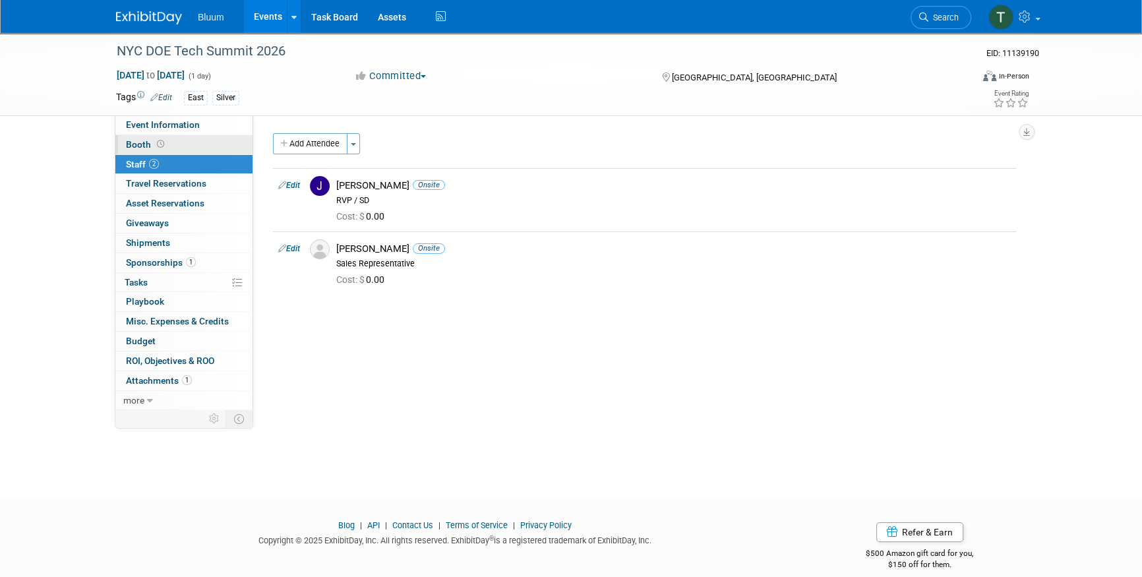
click at [161, 143] on icon at bounding box center [160, 143] width 7 height 7
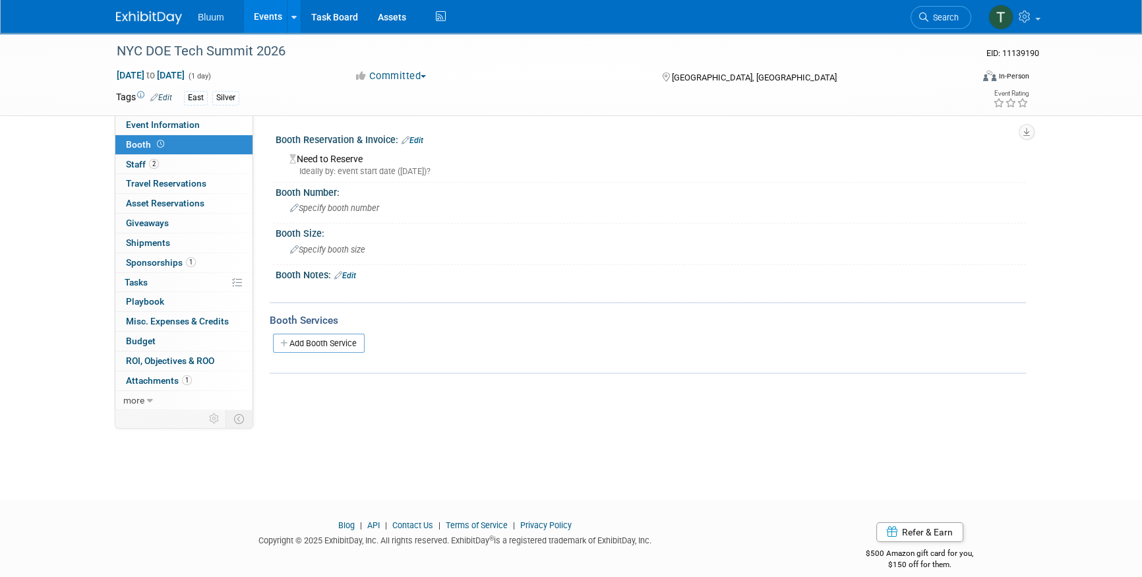
click at [350, 162] on div "Need to Reserve Ideally by: event start date (Fri. Jan 23, 2026)?" at bounding box center [650, 163] width 730 height 28
click at [419, 139] on link "Edit" at bounding box center [412, 140] width 22 height 9
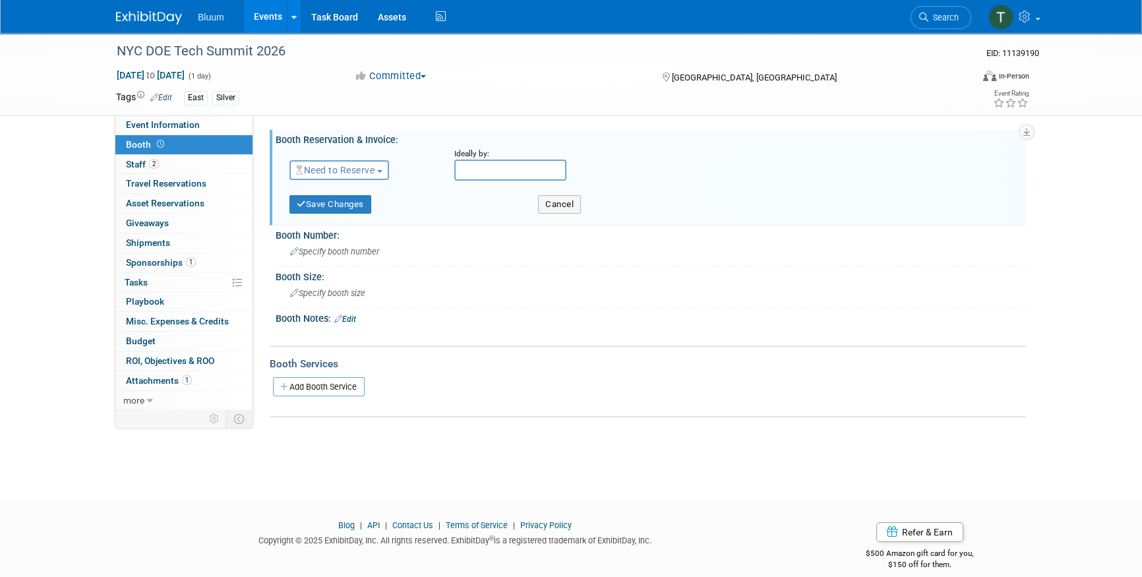
click at [362, 171] on span "Need to Reserve" at bounding box center [335, 170] width 78 height 11
click at [334, 208] on link "Reserved" at bounding box center [360, 211] width 141 height 18
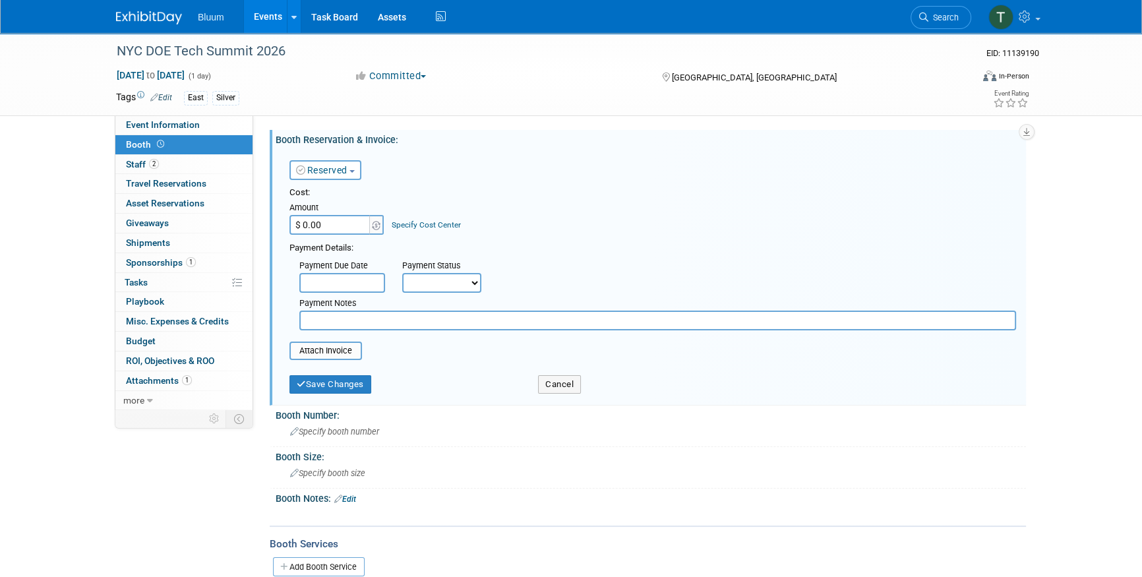
click at [322, 222] on input "$ 0.00" at bounding box center [330, 225] width 82 height 20
click at [343, 320] on input "text" at bounding box center [657, 320] width 717 height 20
type input "Included in sponsorship cost"
click at [350, 386] on button "Save Changes" at bounding box center [330, 384] width 82 height 18
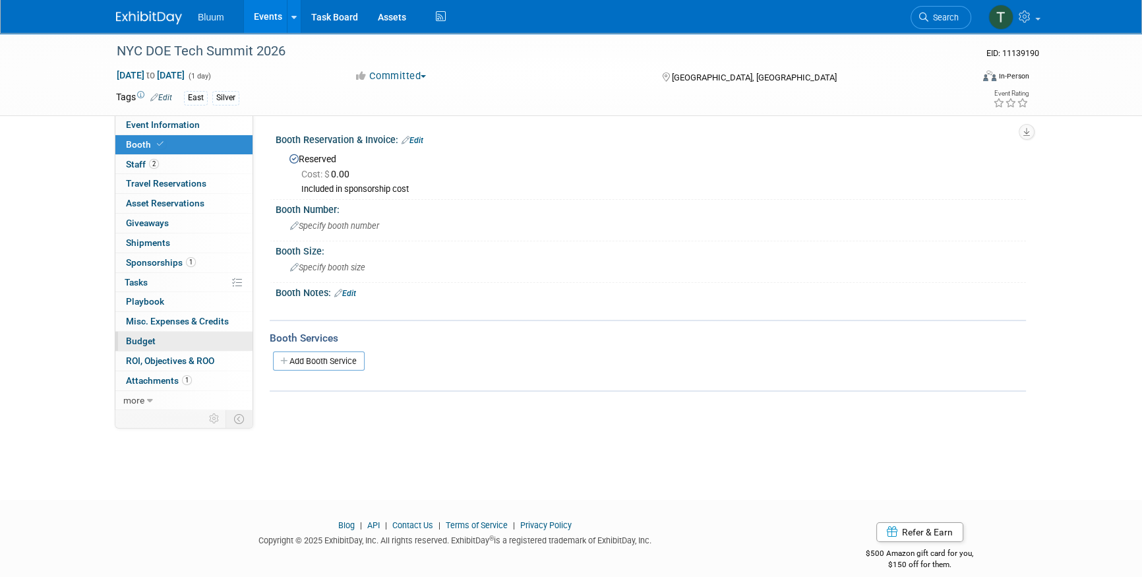
click at [160, 341] on link "Budget" at bounding box center [183, 341] width 137 height 19
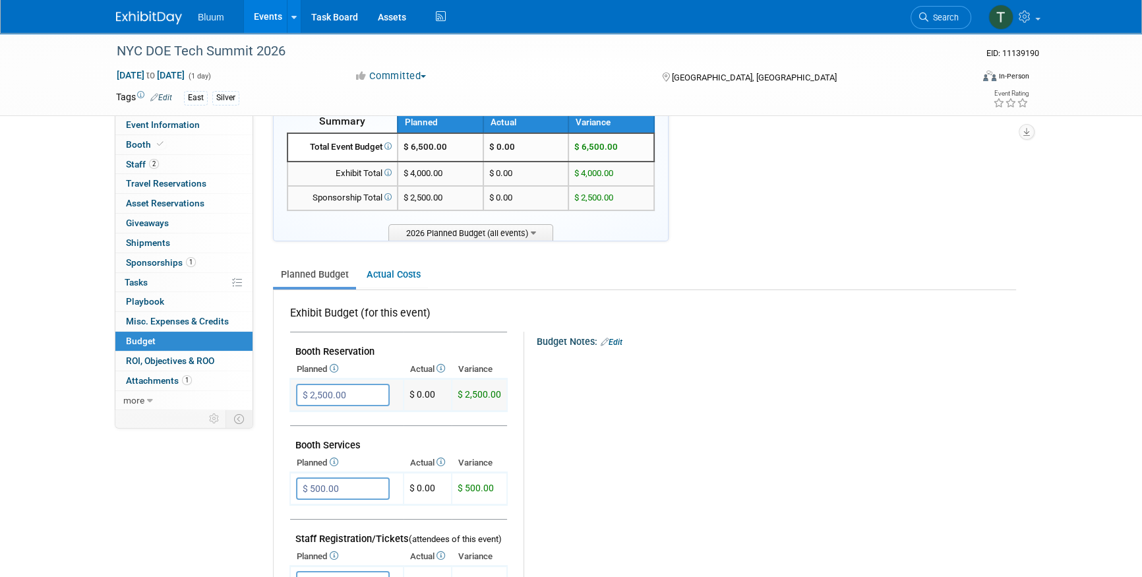
scroll to position [59, 0]
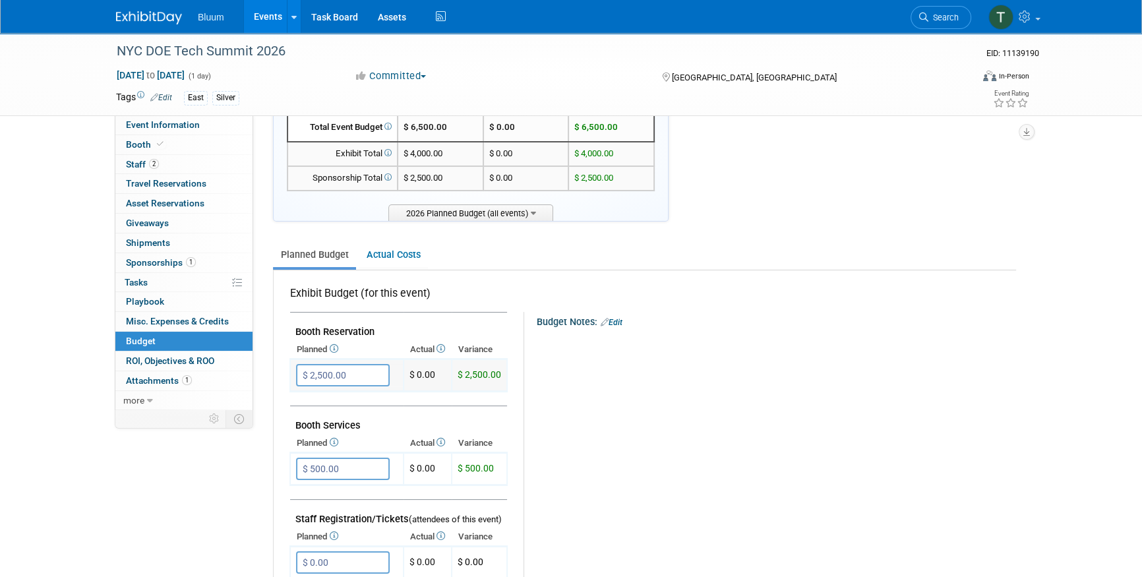
click at [318, 372] on input "$ 2,500.00" at bounding box center [343, 375] width 94 height 22
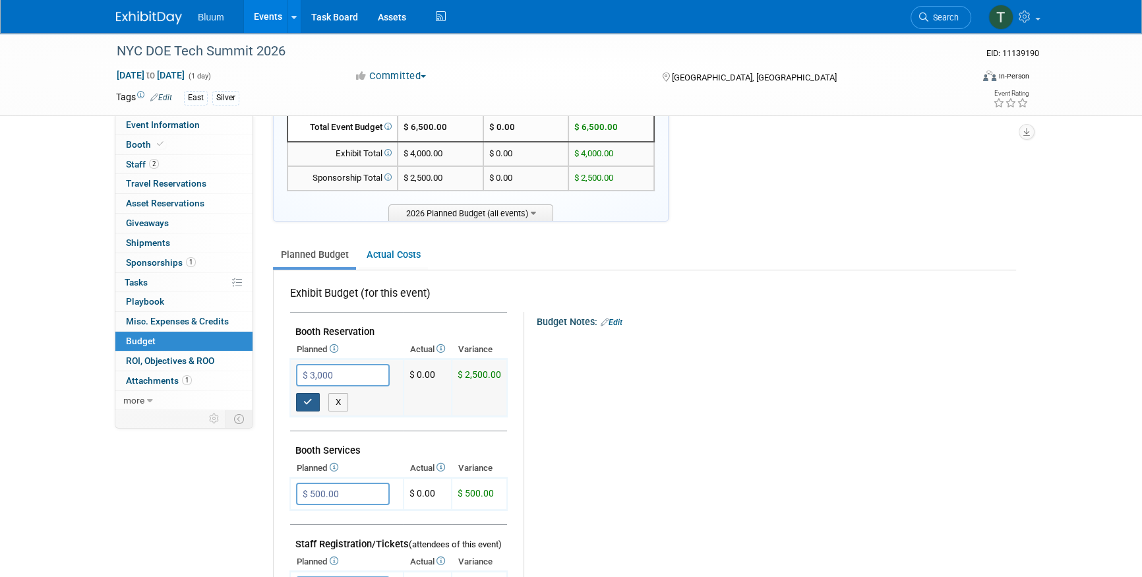
type input "$ 3,000.00"
click at [300, 403] on button "button" at bounding box center [308, 402] width 24 height 18
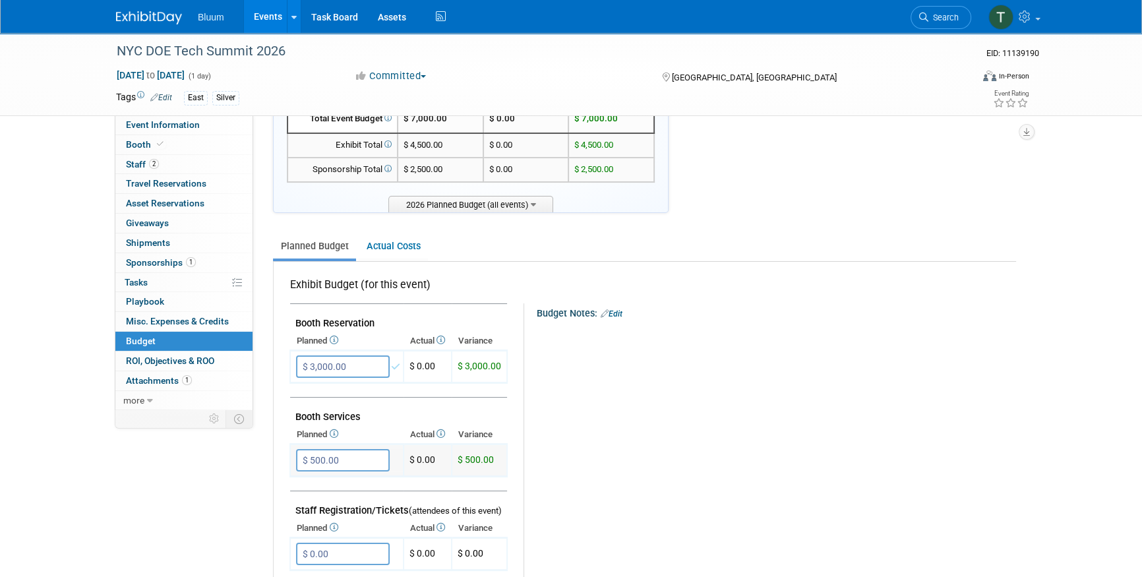
scroll to position [179, 0]
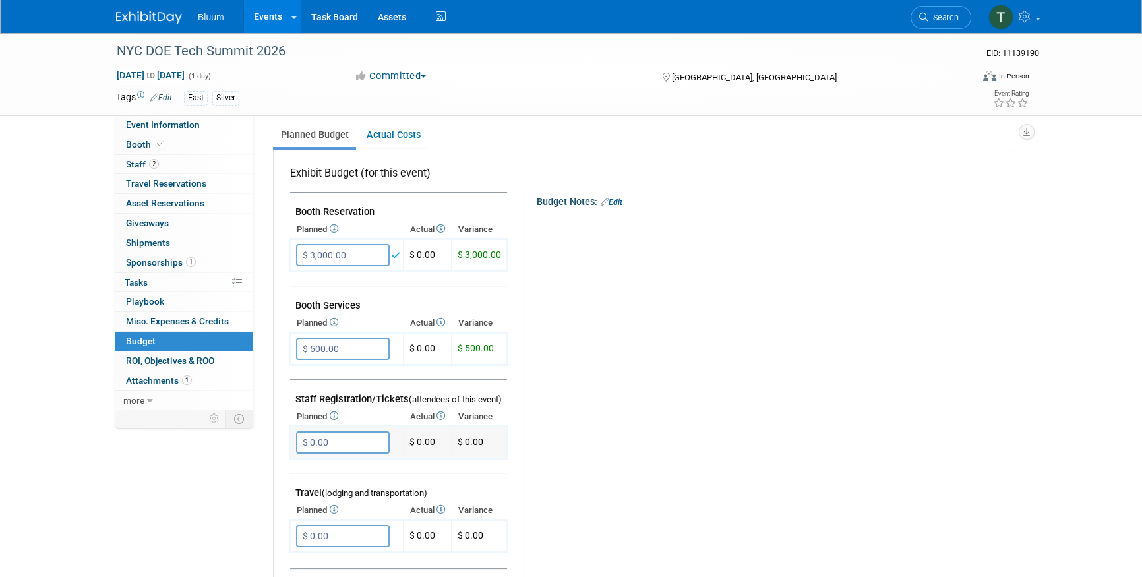
click at [329, 442] on input "$ 0.00" at bounding box center [343, 442] width 94 height 22
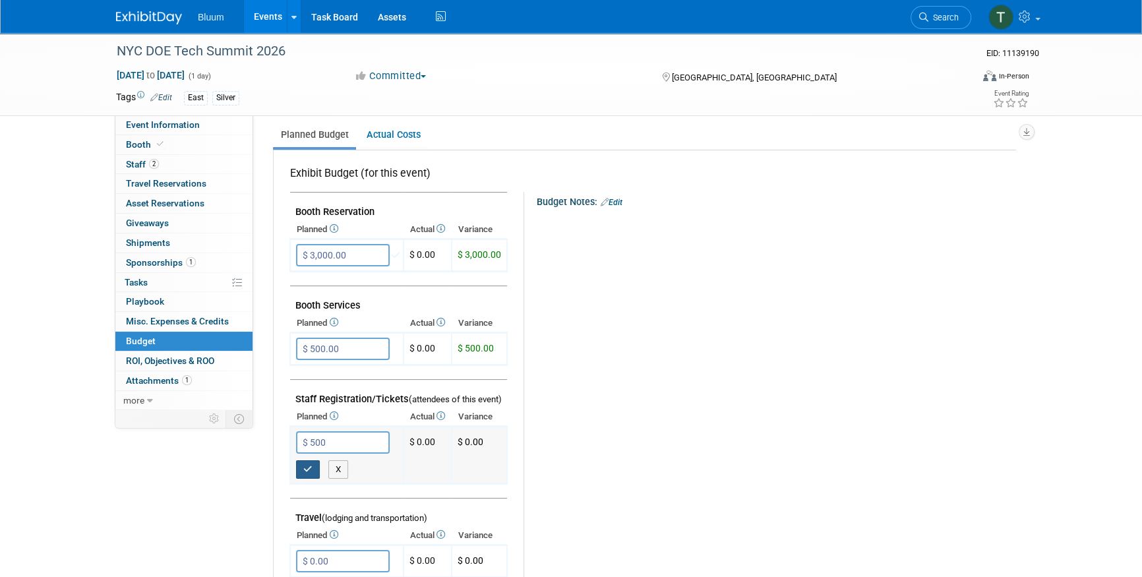
type input "$ 500.00"
click at [316, 465] on button "button" at bounding box center [308, 469] width 24 height 18
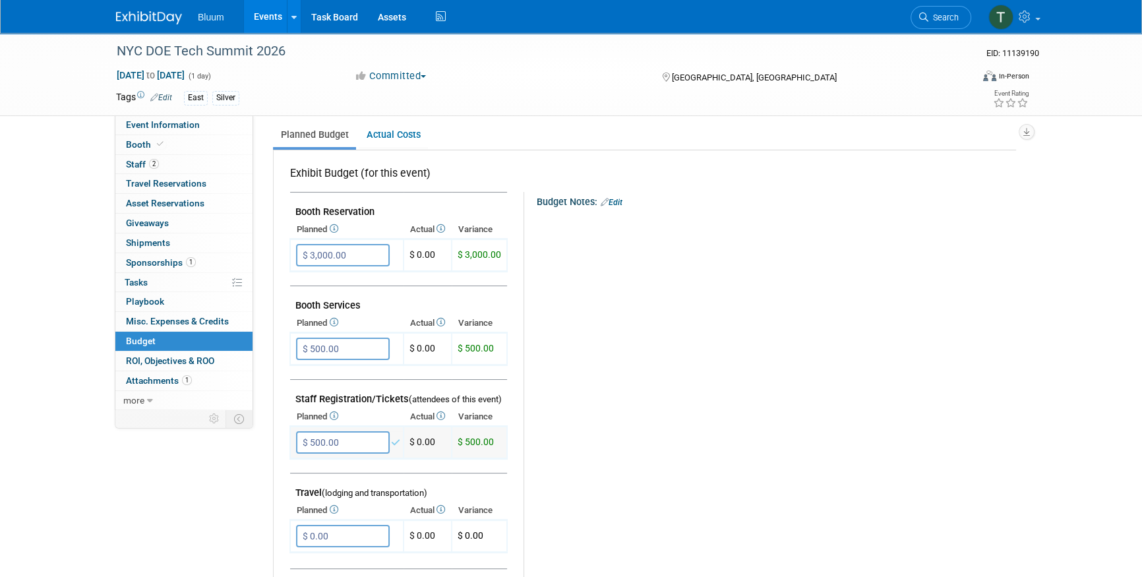
scroll to position [299, 0]
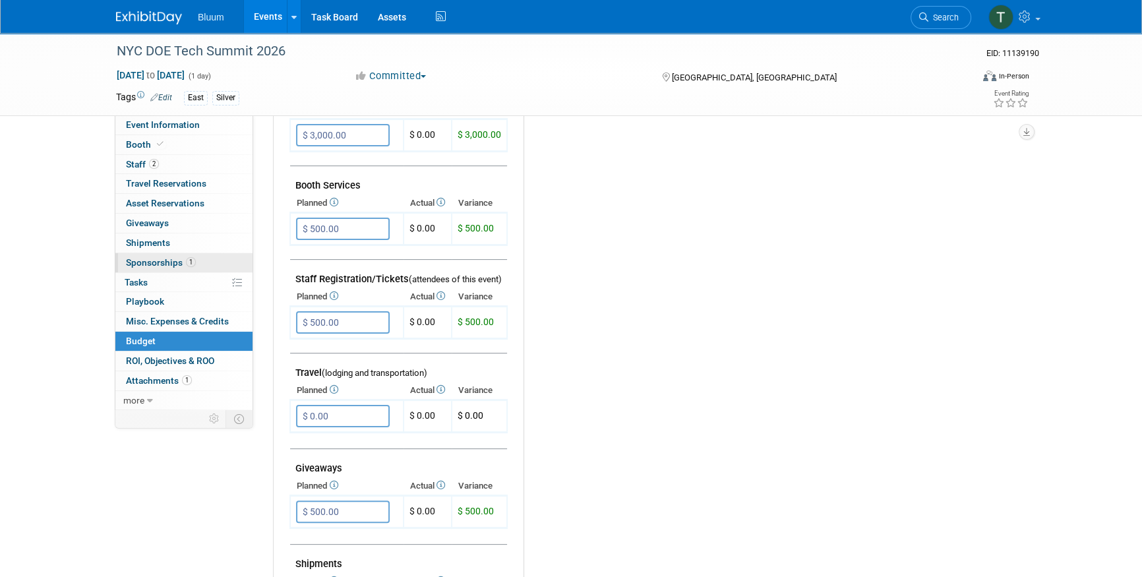
click at [199, 265] on link "1 Sponsorships 1" at bounding box center [183, 262] width 137 height 19
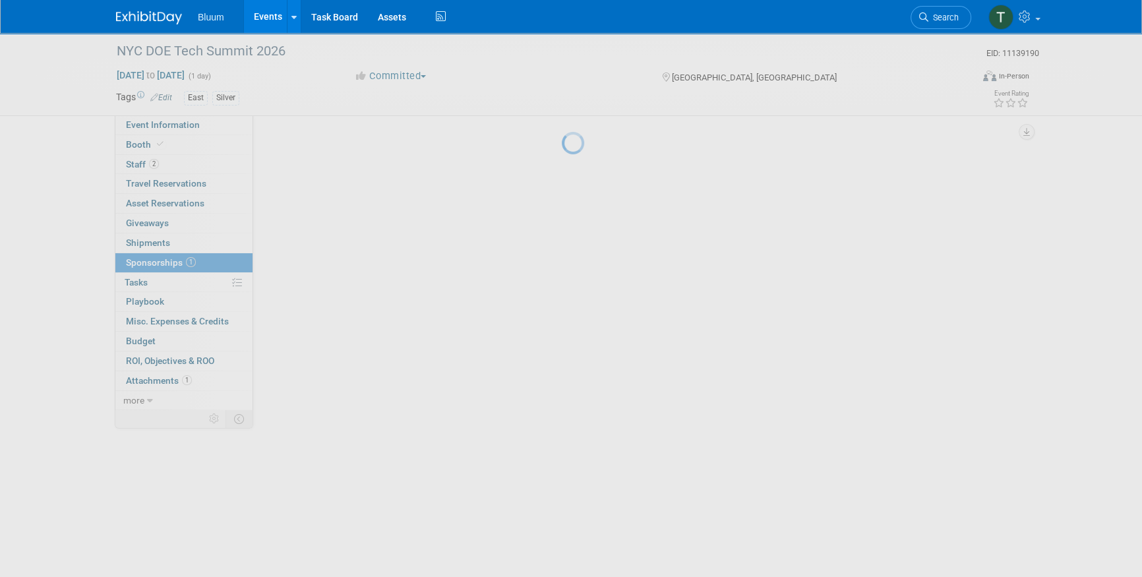
scroll to position [0, 0]
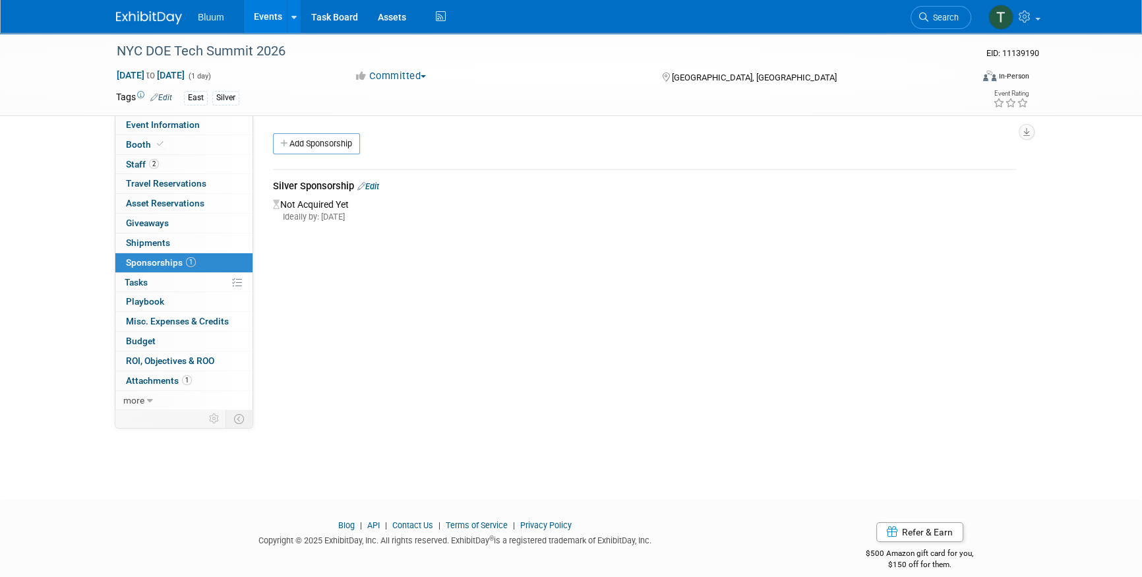
click at [376, 183] on link "Edit" at bounding box center [368, 186] width 22 height 10
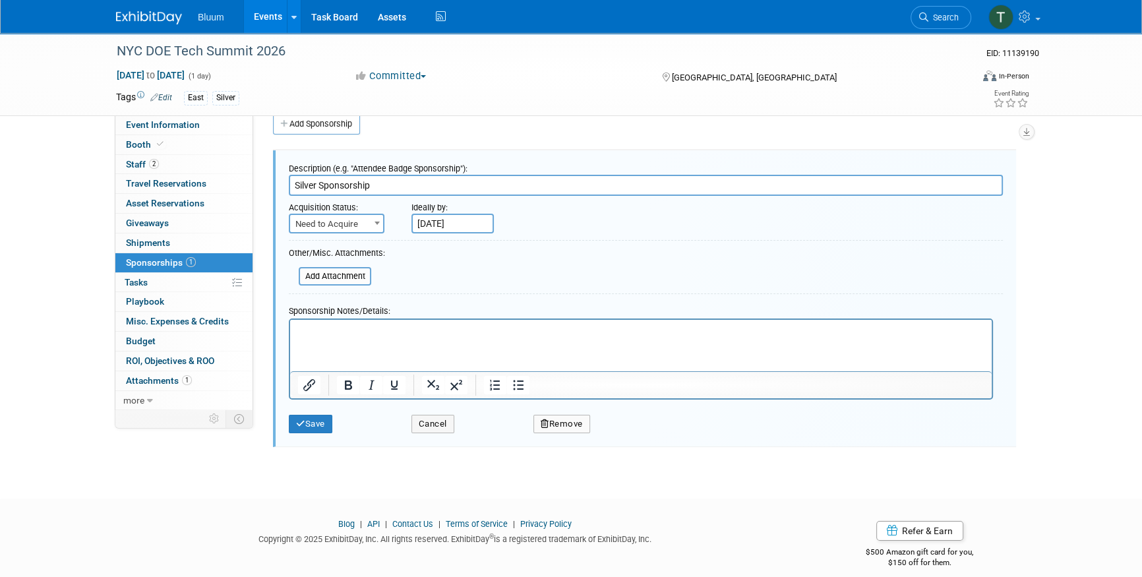
click at [328, 227] on span "Need to Acquire" at bounding box center [336, 224] width 93 height 18
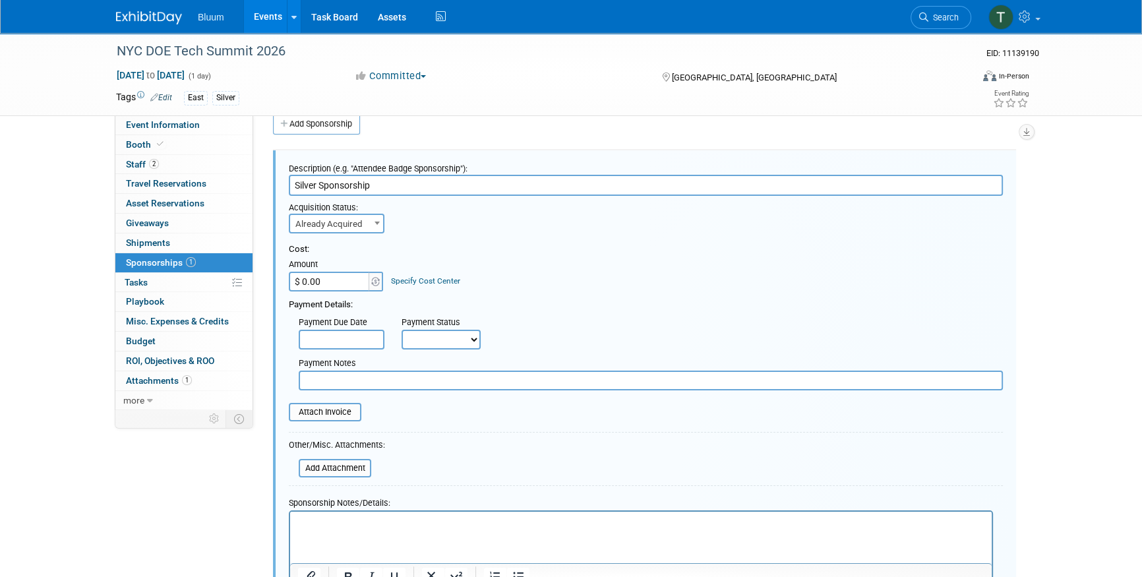
select select "2"
click at [347, 280] on input "$ 0.00" at bounding box center [330, 282] width 82 height 20
type input "$ 3,000.00"
click at [313, 334] on input "text" at bounding box center [342, 340] width 86 height 20
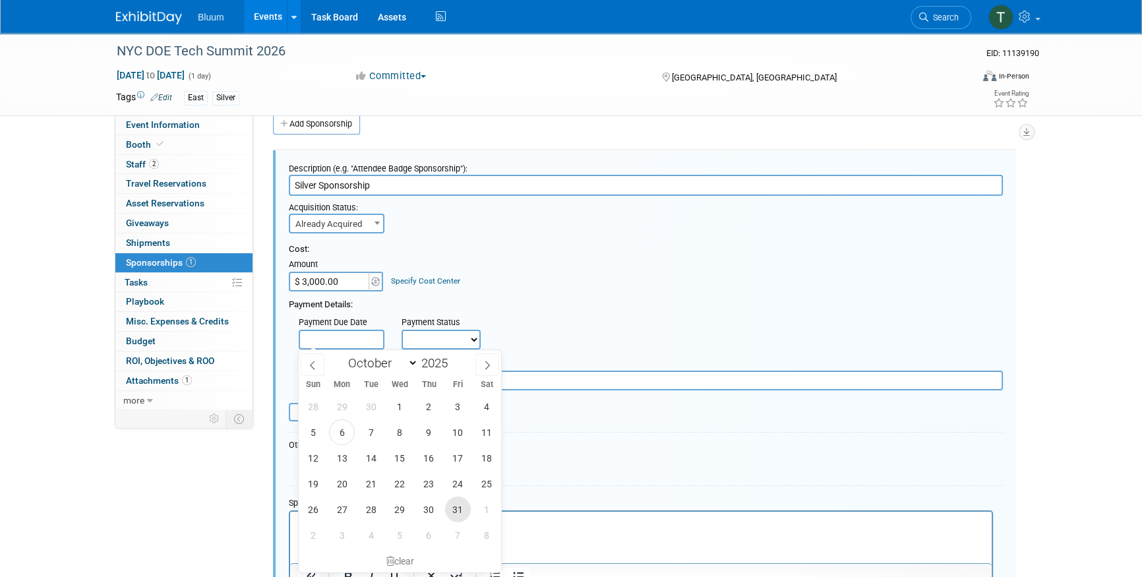
click at [455, 512] on span "31" at bounding box center [458, 509] width 26 height 26
type input "Oct 31, 2025"
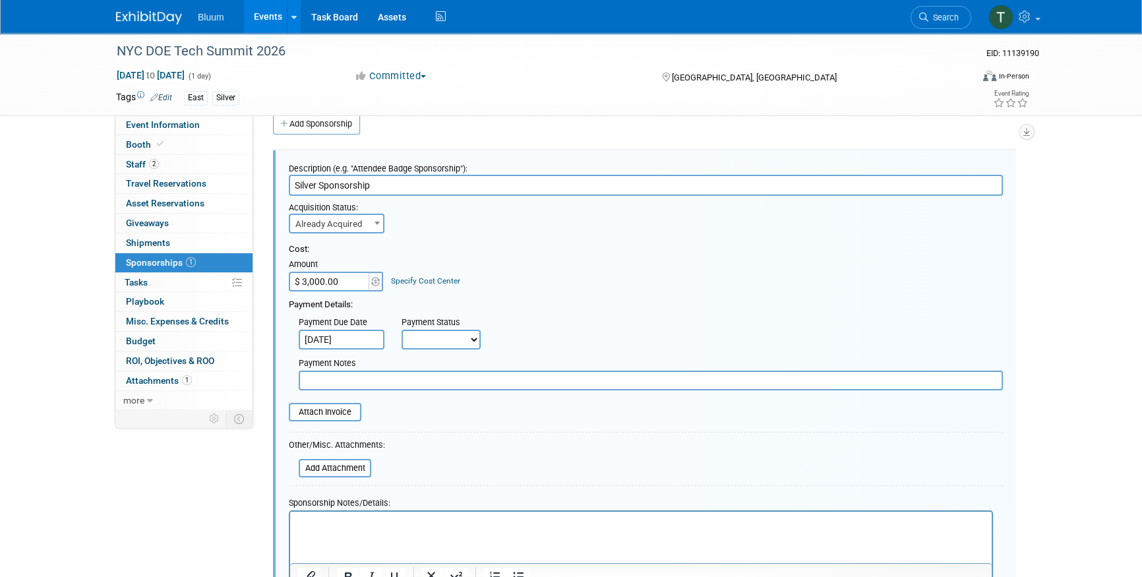
click at [440, 342] on select "Not Paid Yet Partially Paid Paid in Full" at bounding box center [440, 340] width 79 height 20
select select "3"
click at [401, 330] on select "Not Paid Yet Partially Paid Paid in Full" at bounding box center [440, 340] width 79 height 20
click at [454, 430] on form "Description (e.g. "Attendee Badge Sponsorship"): Silver Sponsorship Acquisition…" at bounding box center [646, 394] width 714 height 475
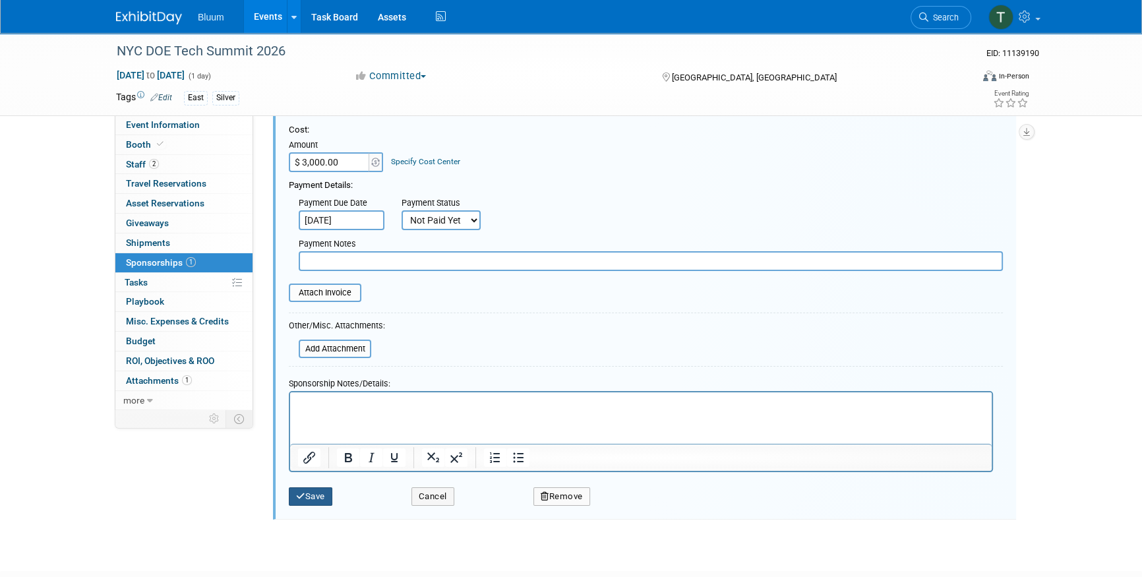
click at [318, 488] on button "Save" at bounding box center [311, 496] width 44 height 18
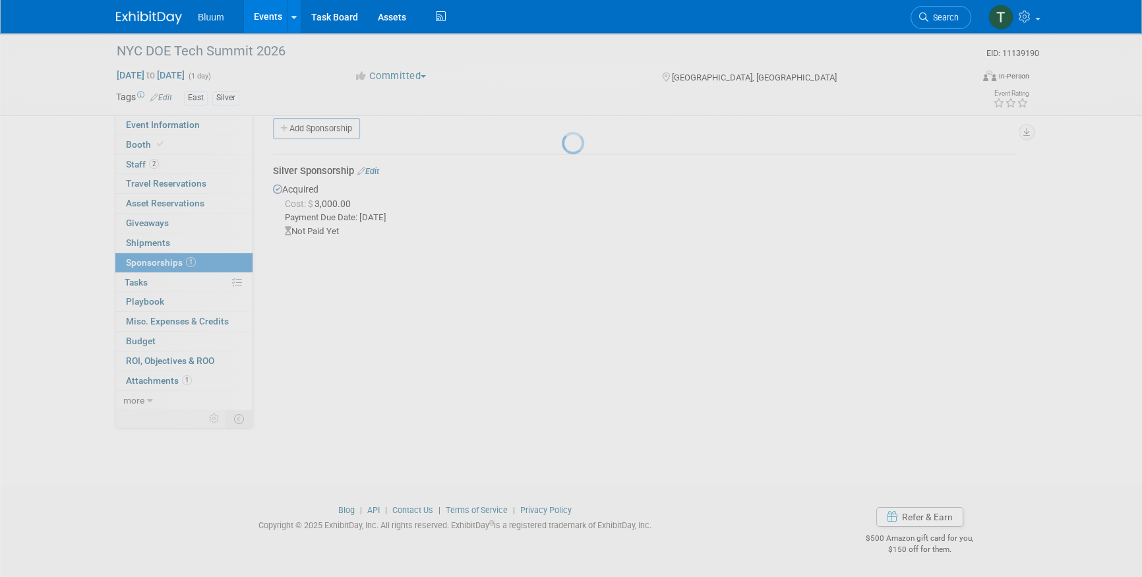
scroll to position [15, 0]
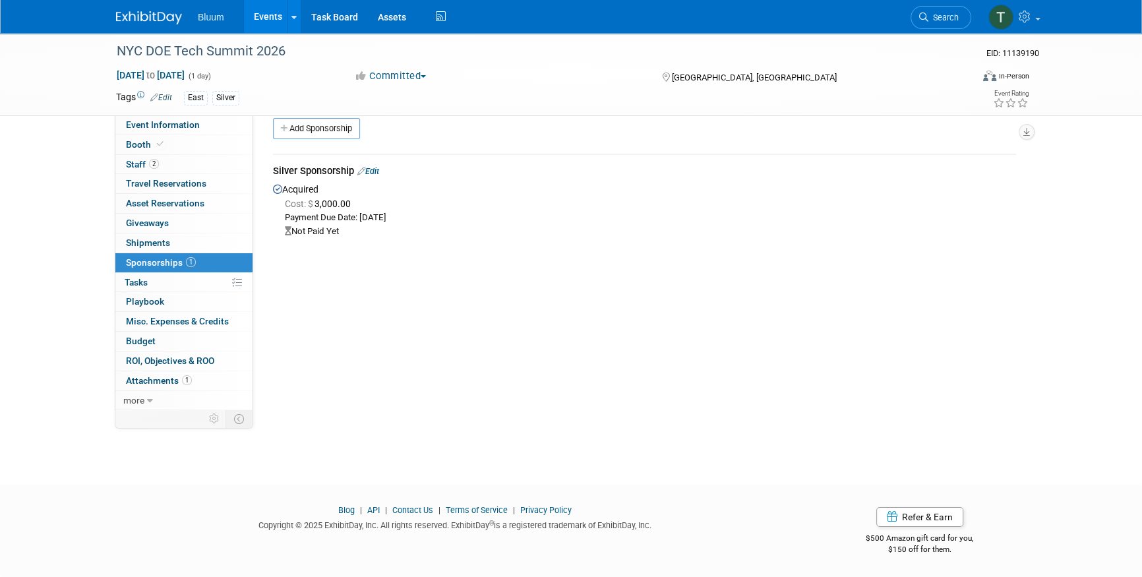
click at [358, 324] on div "Marketing or Sales Run: Marketing Lead Source Name: TBD Marketing Job (for expe…" at bounding box center [639, 247] width 773 height 294
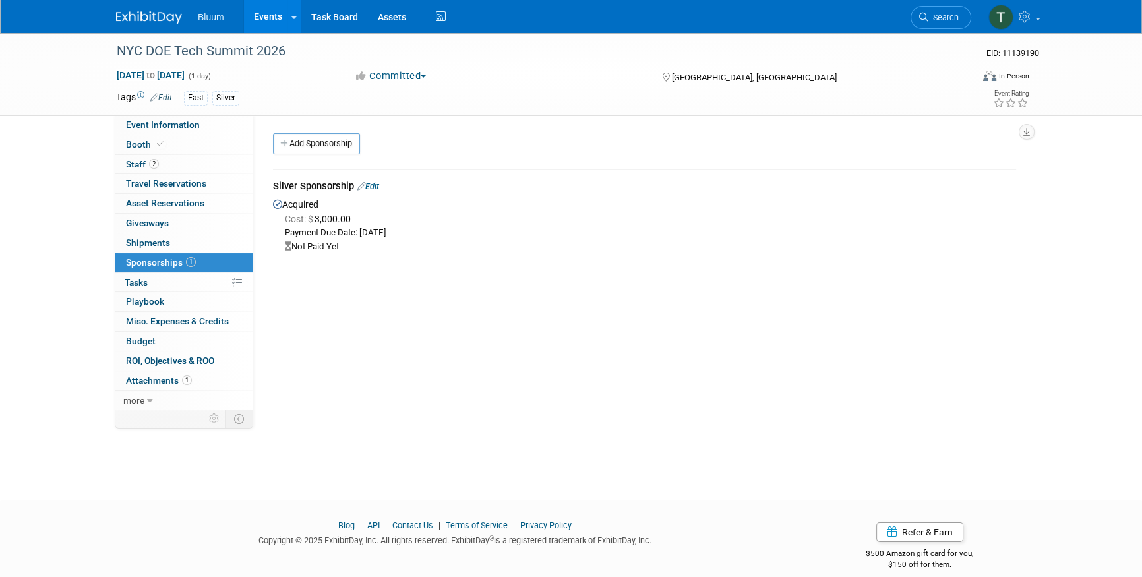
click at [44, 271] on div "NYC DOE Tech Summit 2026 EID: 11139190 Jan 23, 2026 to Jan 23, 2026 (1 day) Jan…" at bounding box center [571, 254] width 1142 height 443
click at [262, 17] on link "Events" at bounding box center [268, 16] width 48 height 33
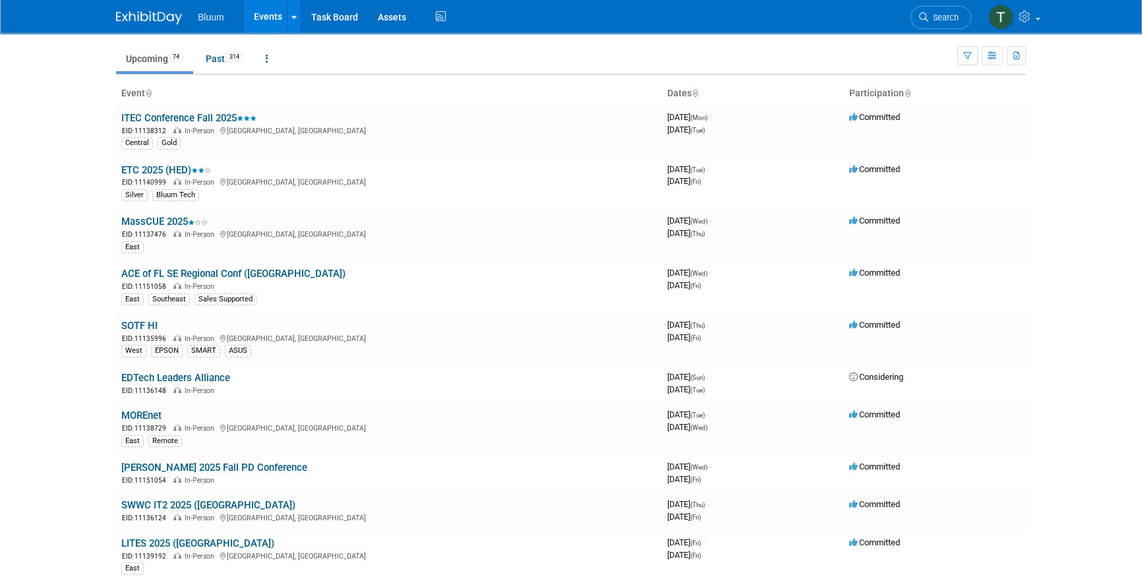
scroll to position [59, 0]
